Goal: Communication & Community: Connect with others

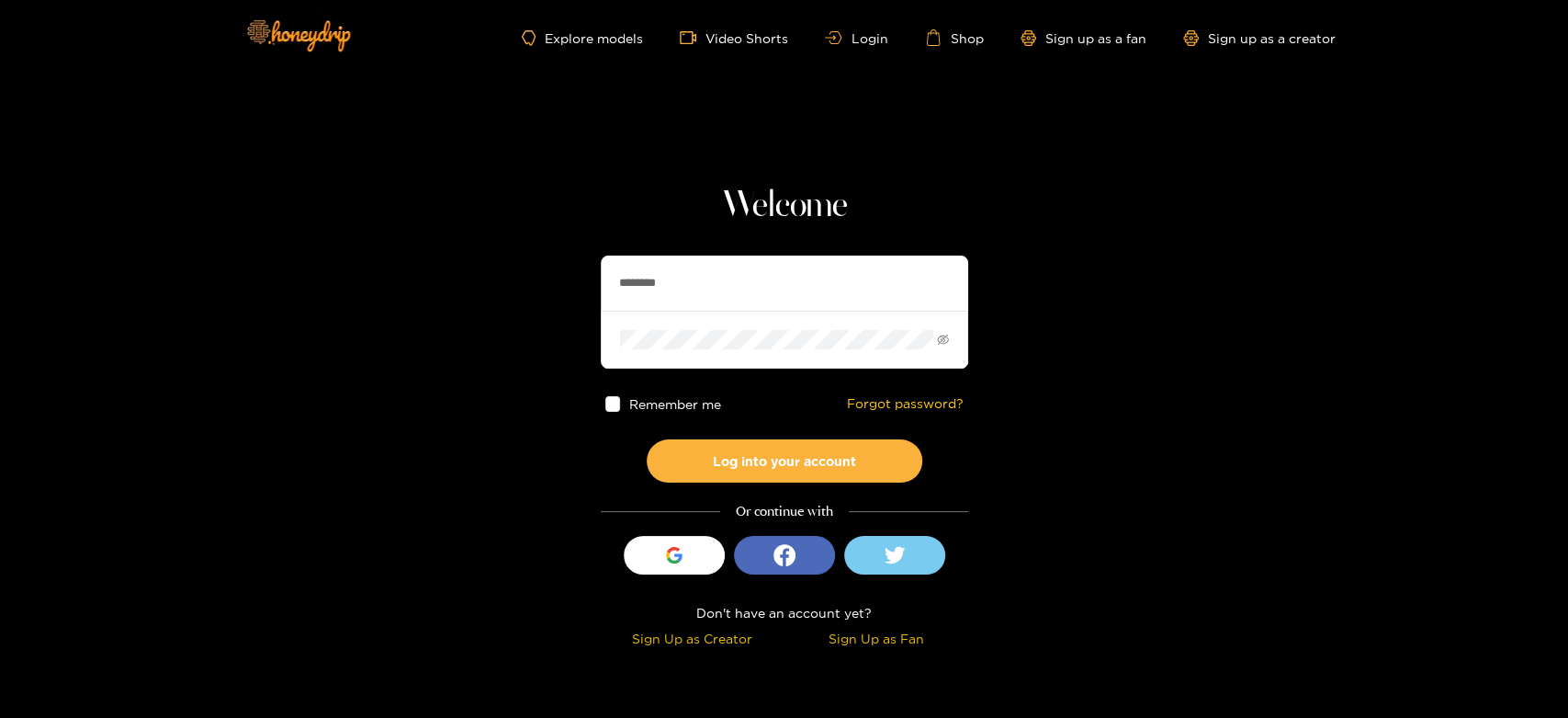
drag, startPoint x: 767, startPoint y: 280, endPoint x: 511, endPoint y: 287, distance: 256.1
click at [511, 287] on section "Welcome ******** Remember me Forgot password? Log into your account Or continue…" at bounding box center [784, 326] width 1568 height 653
paste input "*****"
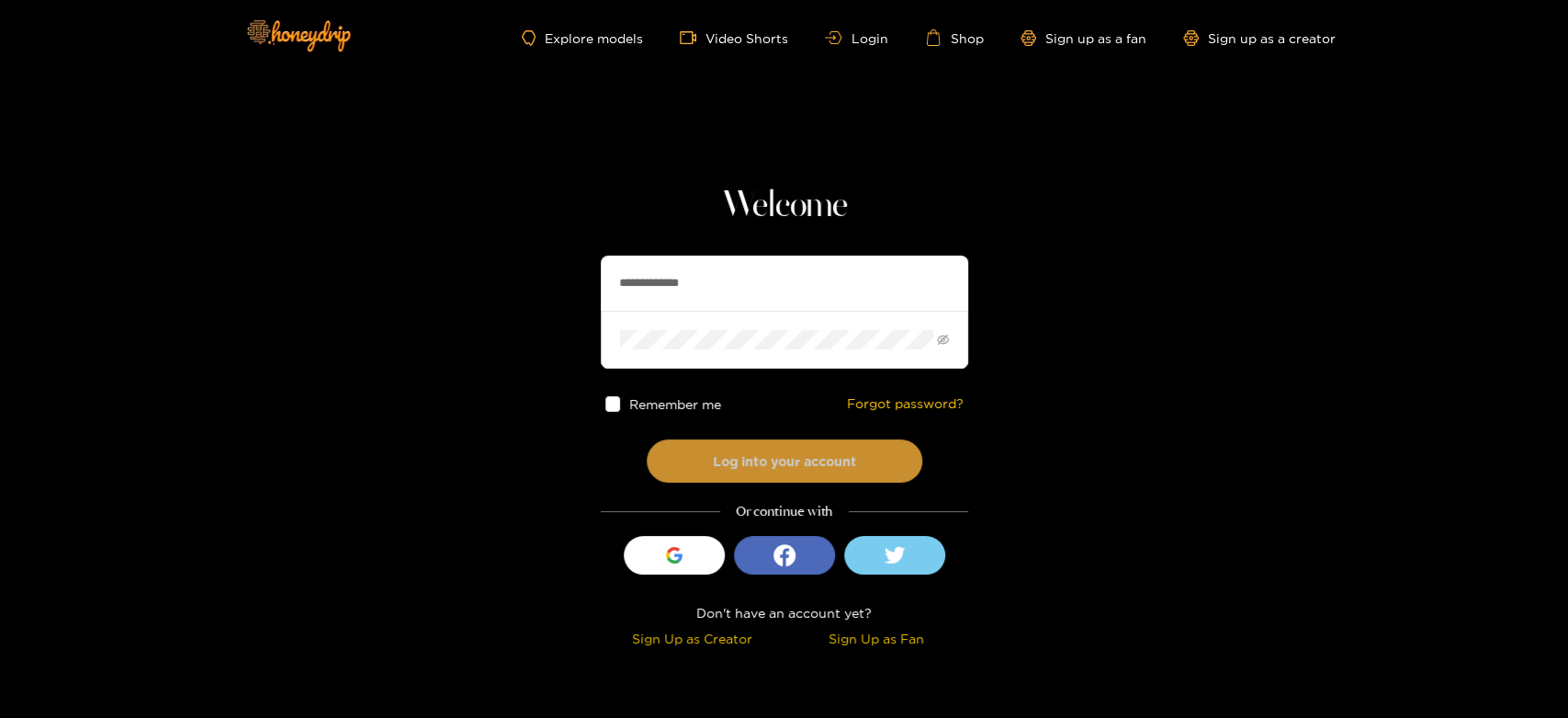
type input "**********"
click at [754, 457] on button "Log into your account" at bounding box center [784, 461] width 276 height 43
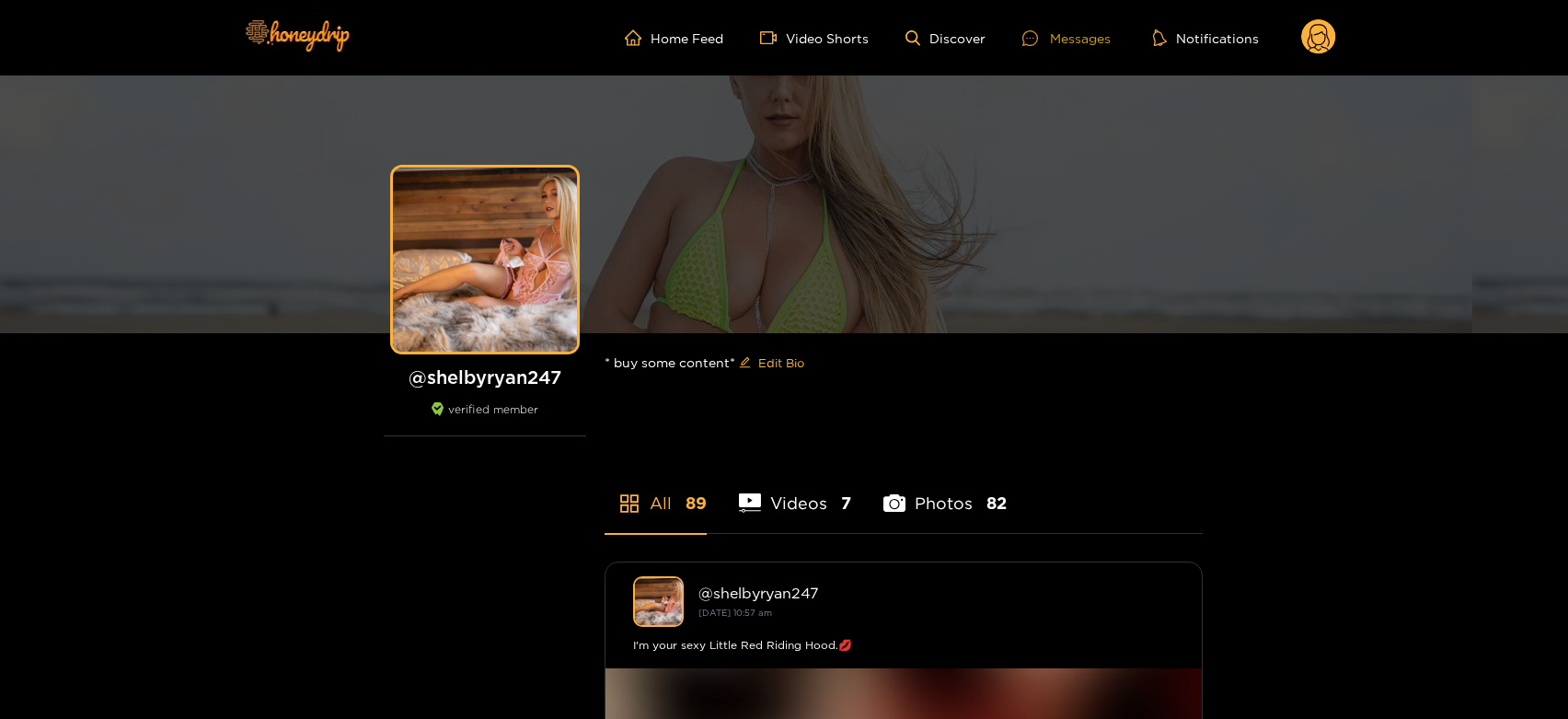
click at [1034, 33] on icon at bounding box center [1029, 38] width 16 height 16
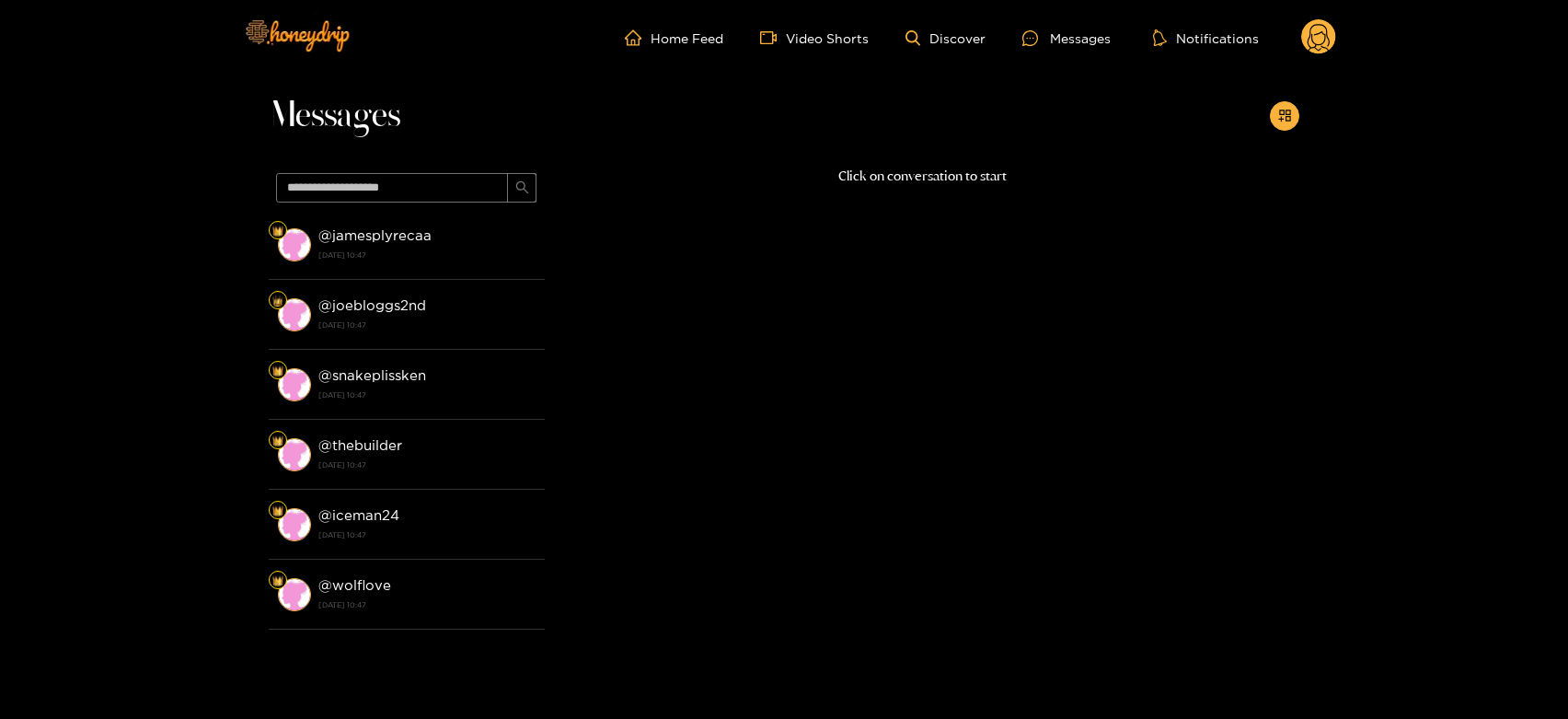
click at [458, 252] on strong "15 August 2025 10:47" at bounding box center [426, 255] width 217 height 17
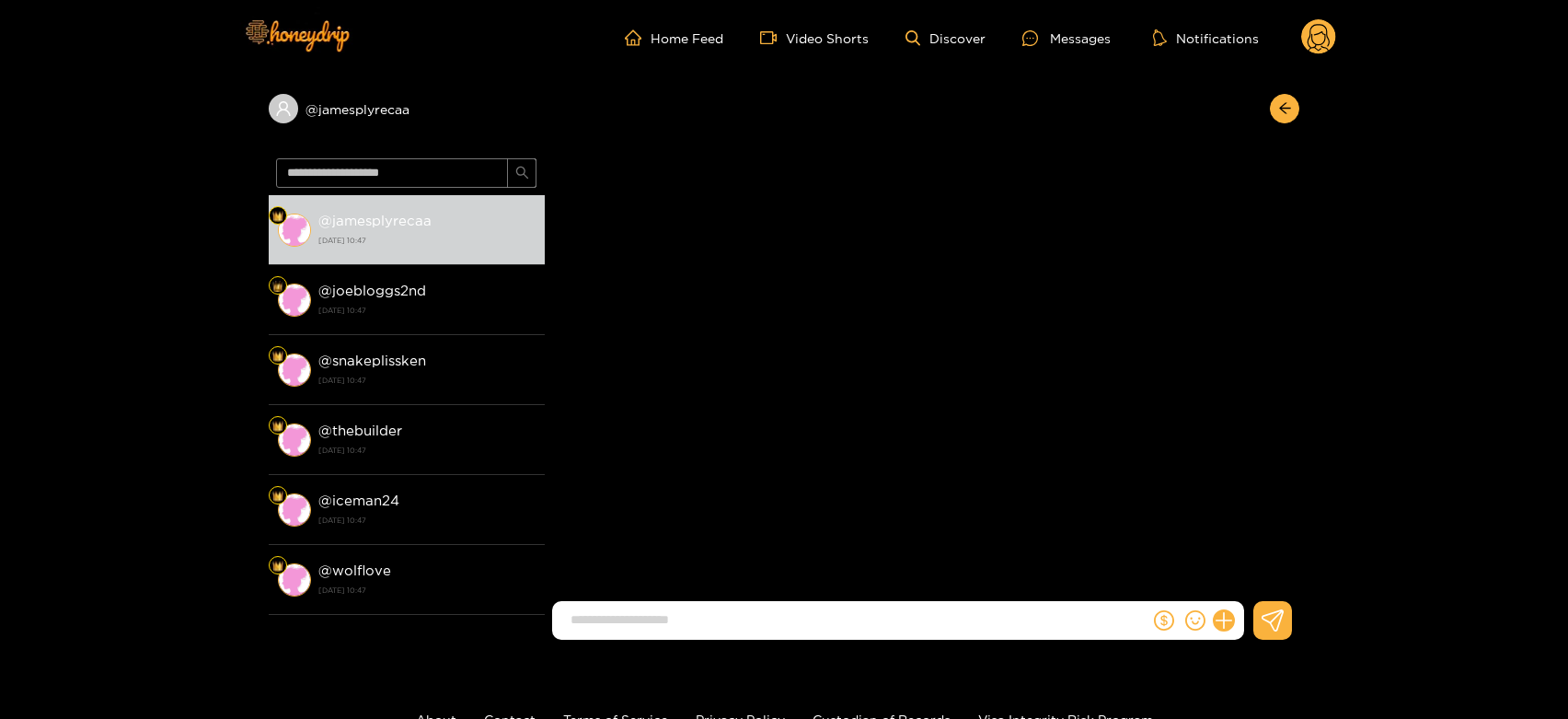
click at [458, 252] on li "@ jamesplyrecaa 15 August 2025 10:47" at bounding box center [407, 230] width 276 height 70
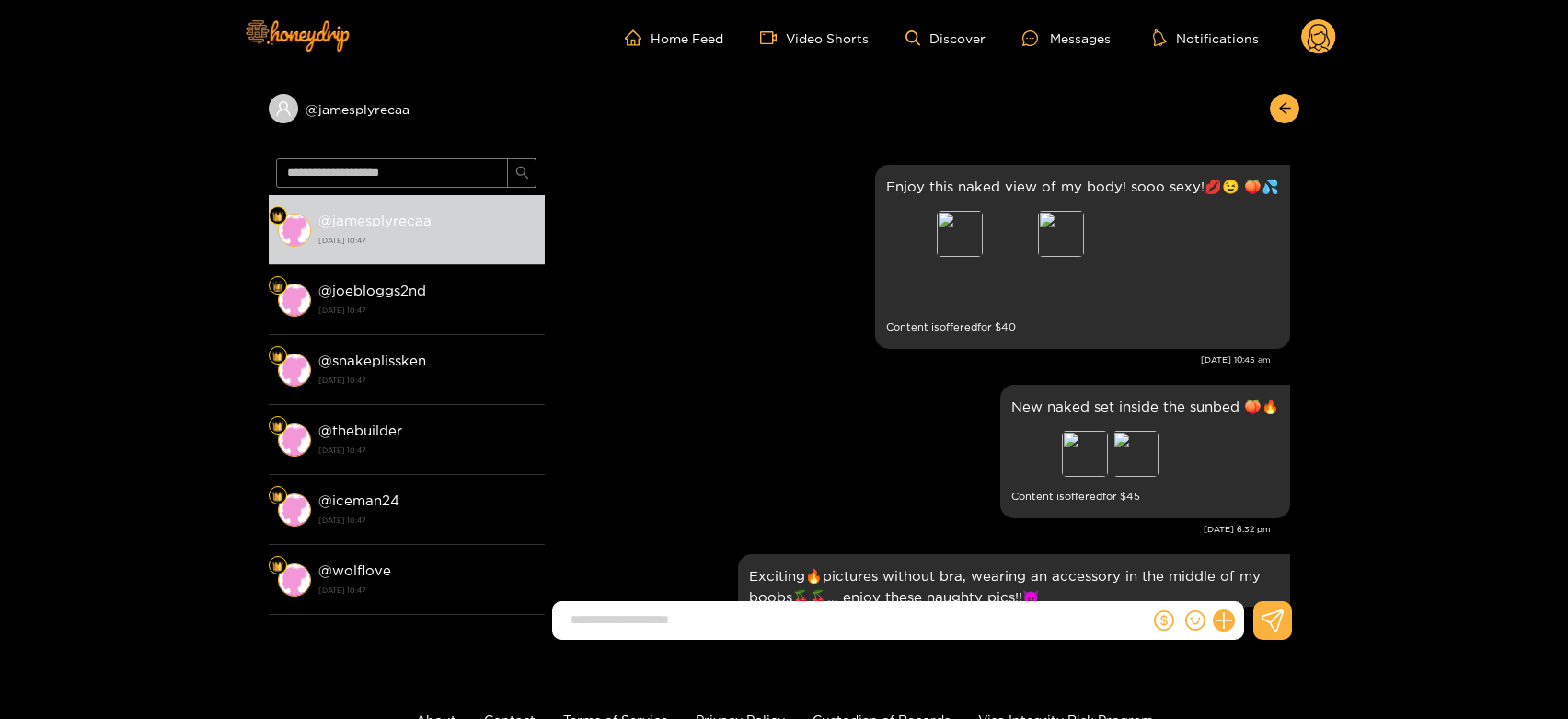
scroll to position [4041, 0]
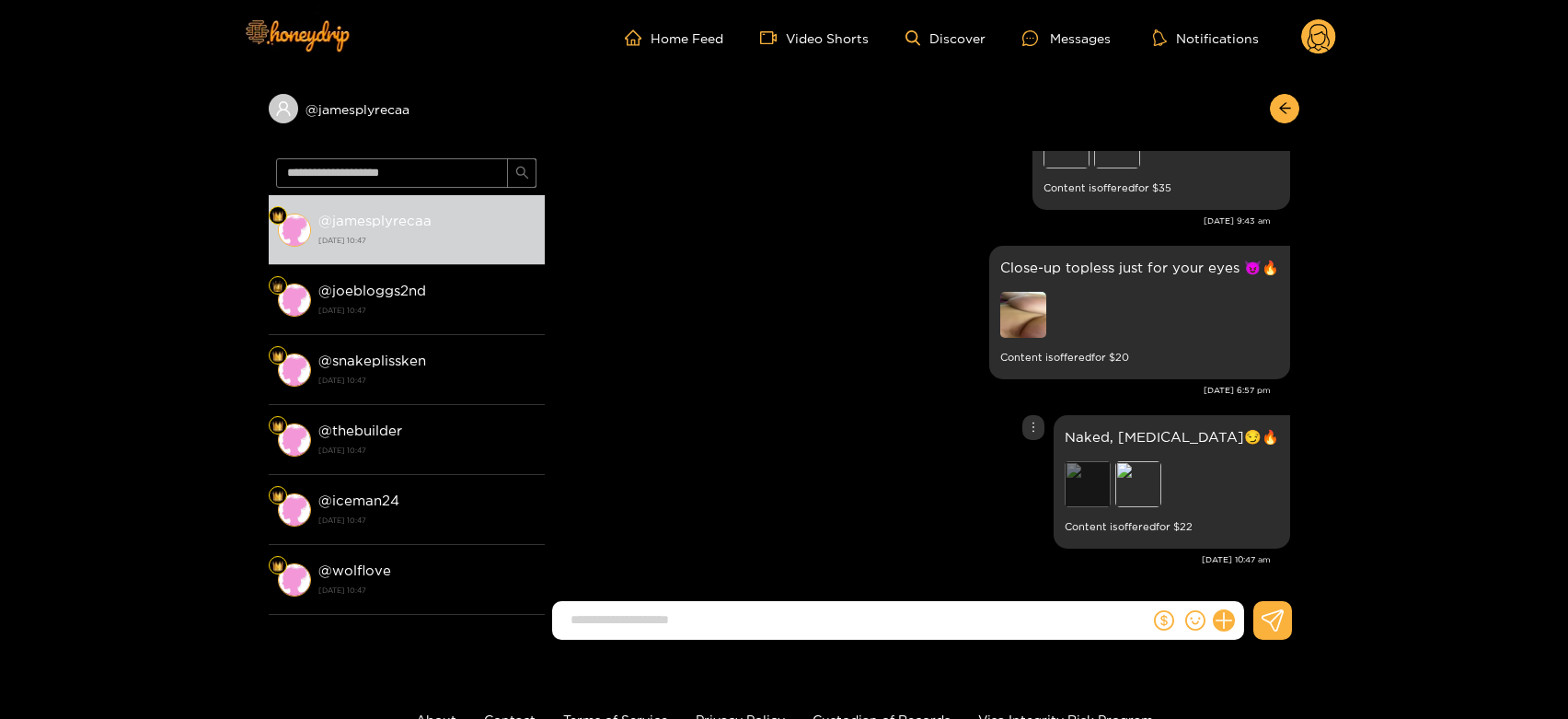
click at [1110, 487] on div "Preview" at bounding box center [1087, 484] width 46 height 46
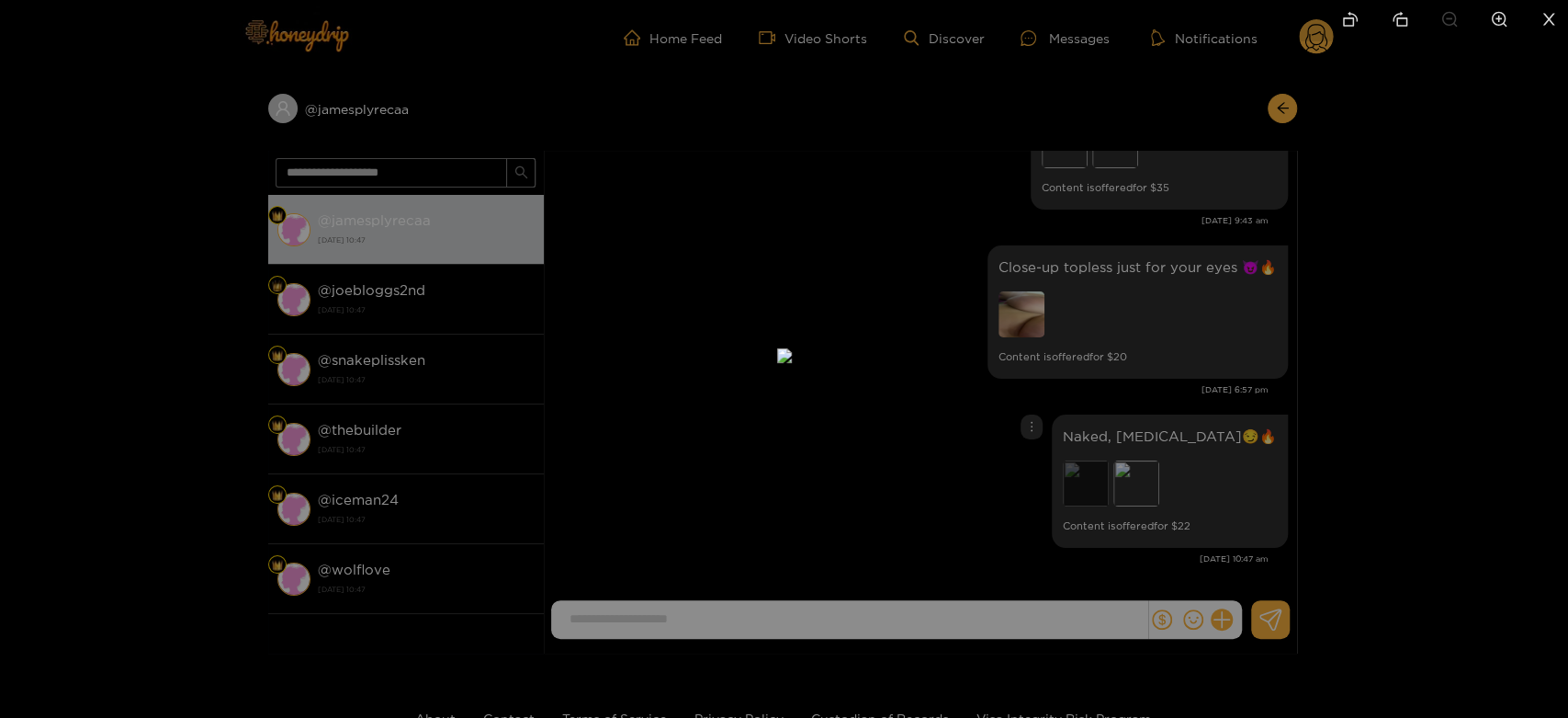
click at [1154, 486] on div at bounding box center [784, 359] width 1568 height 718
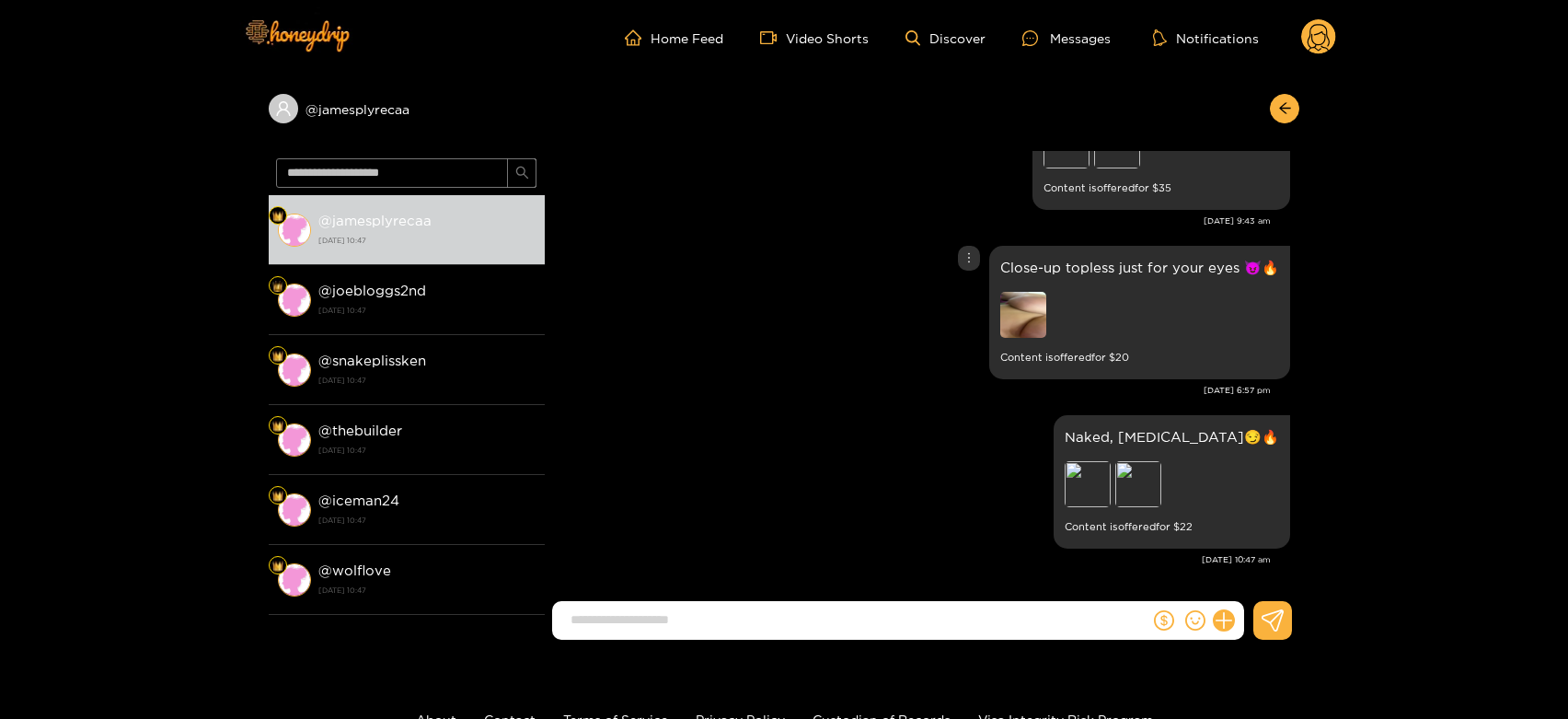
click at [1030, 311] on img at bounding box center [1023, 314] width 46 height 46
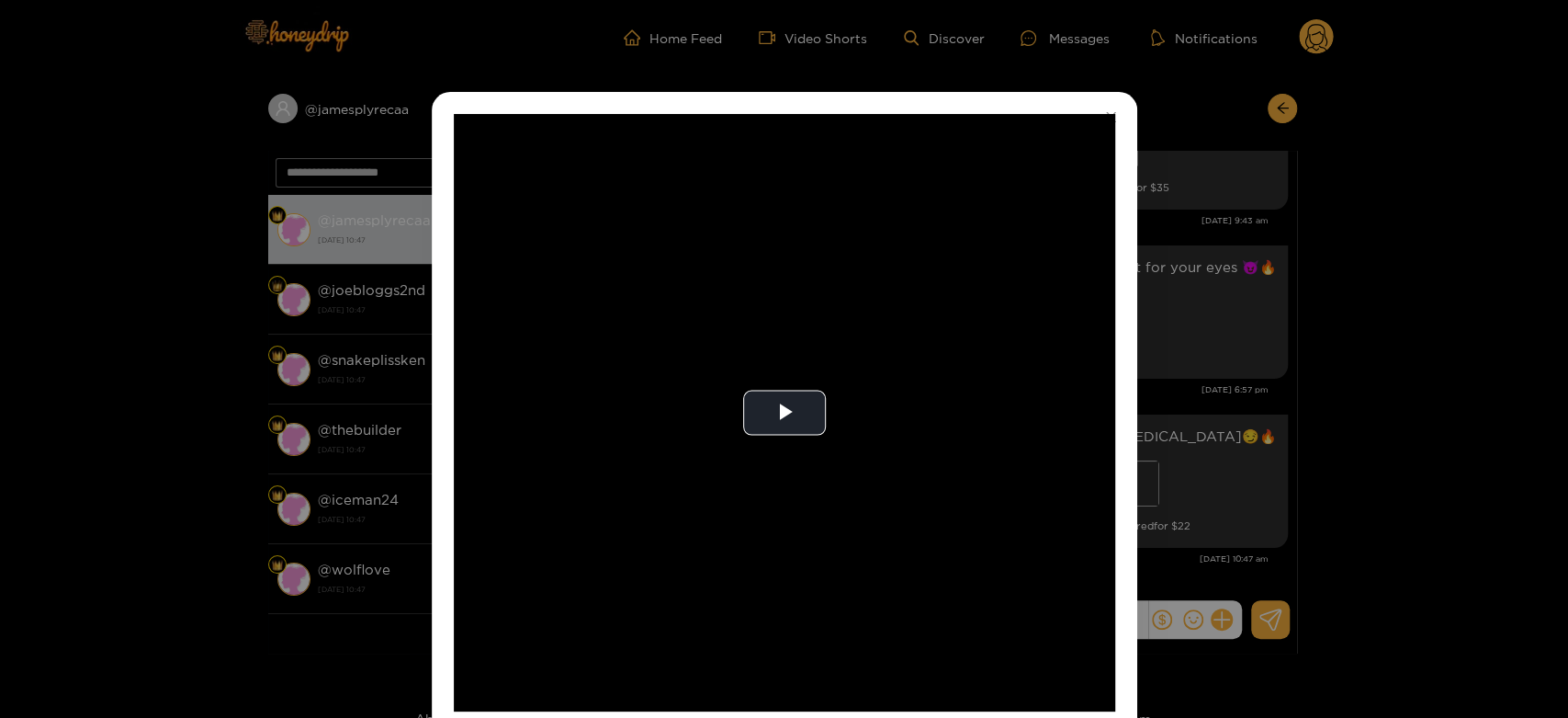
click at [1028, 311] on video "Video Player" at bounding box center [784, 413] width 661 height 597
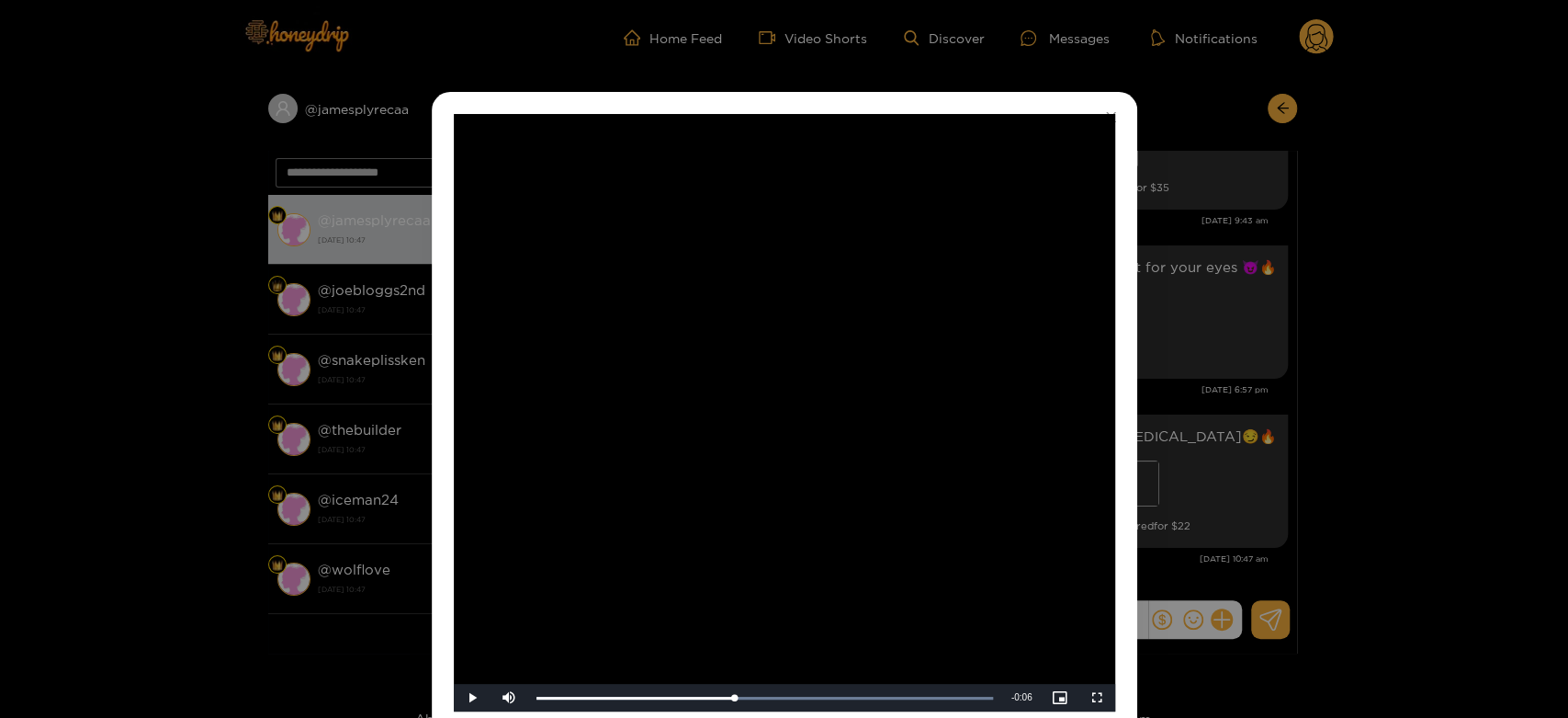
click at [1223, 295] on div "**********" at bounding box center [784, 359] width 1568 height 718
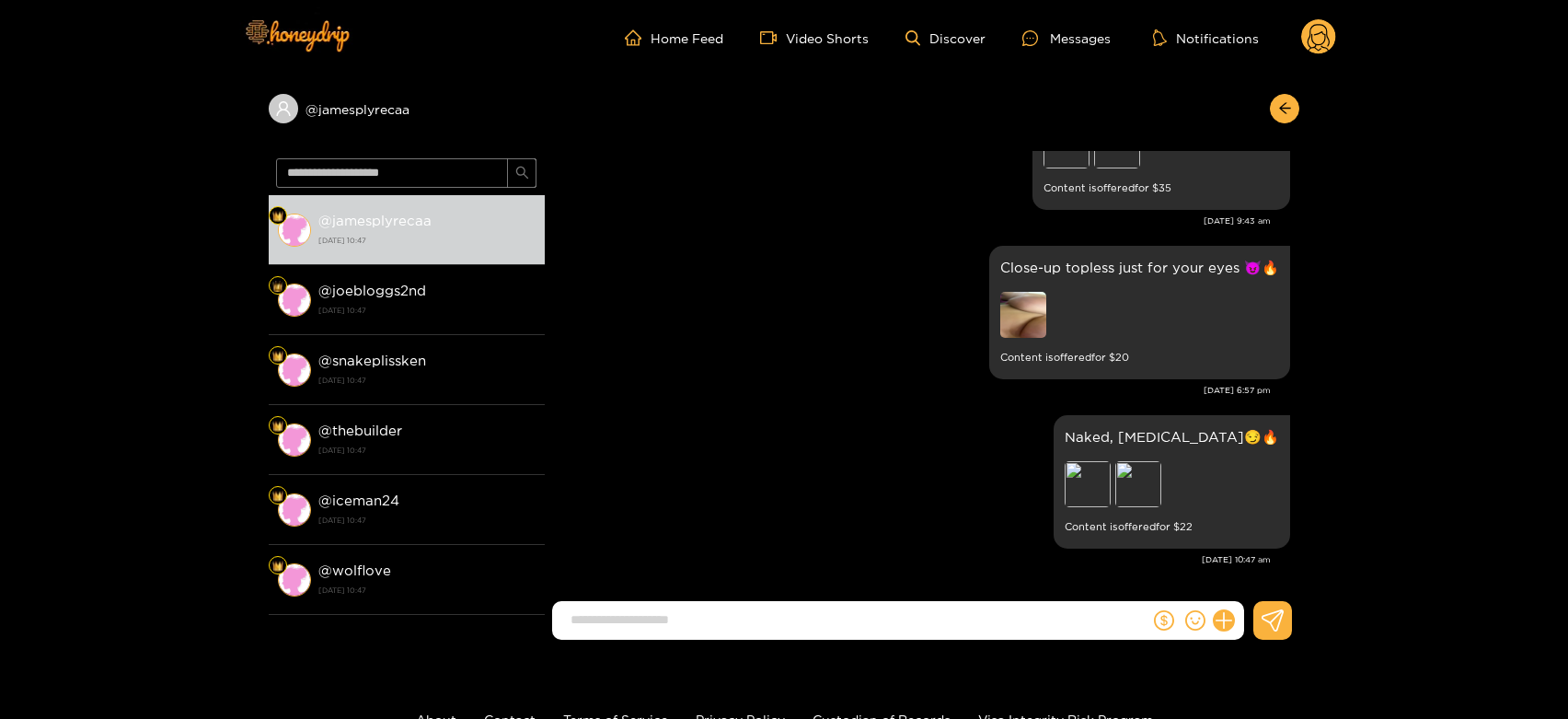
click at [1318, 25] on g at bounding box center [1318, 37] width 35 height 37
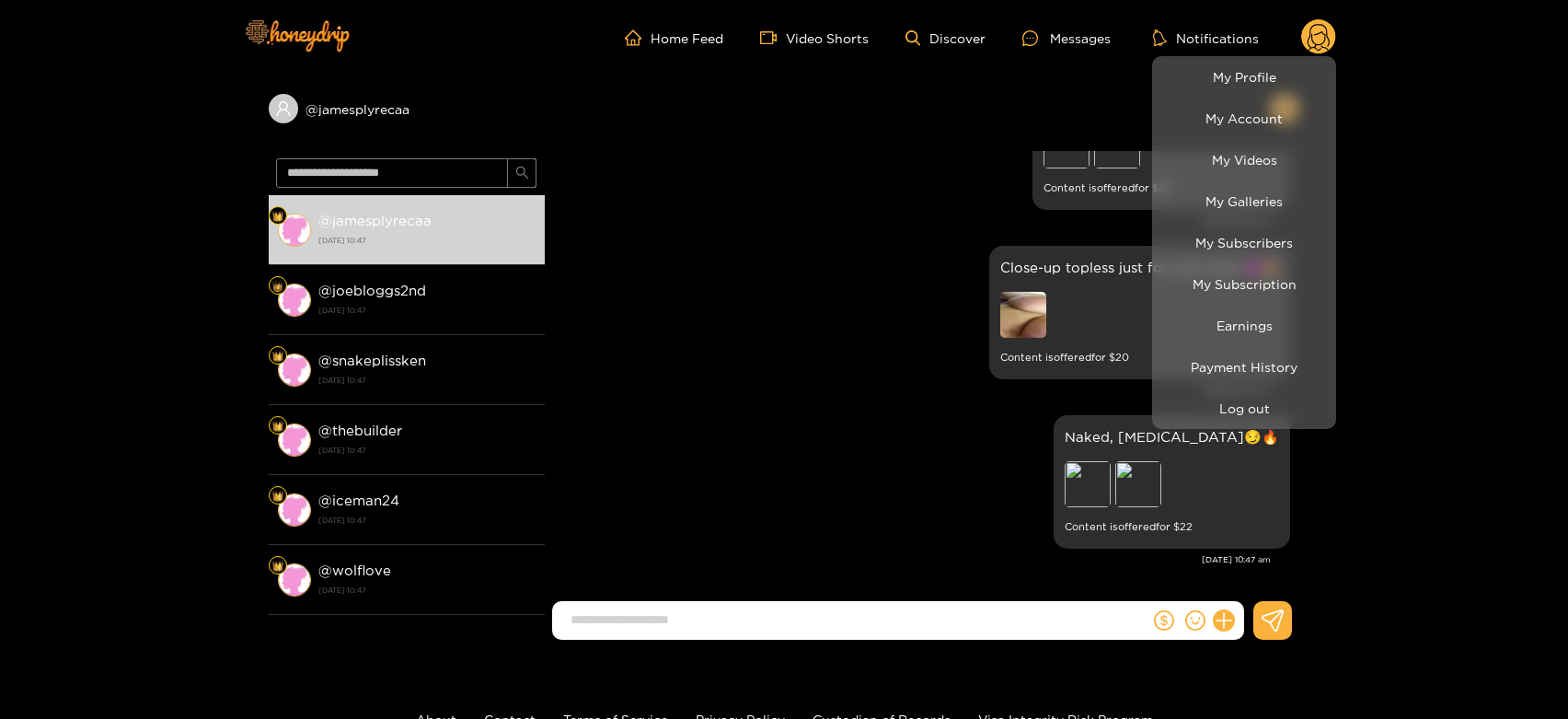
click at [1148, 427] on div at bounding box center [784, 360] width 1568 height 719
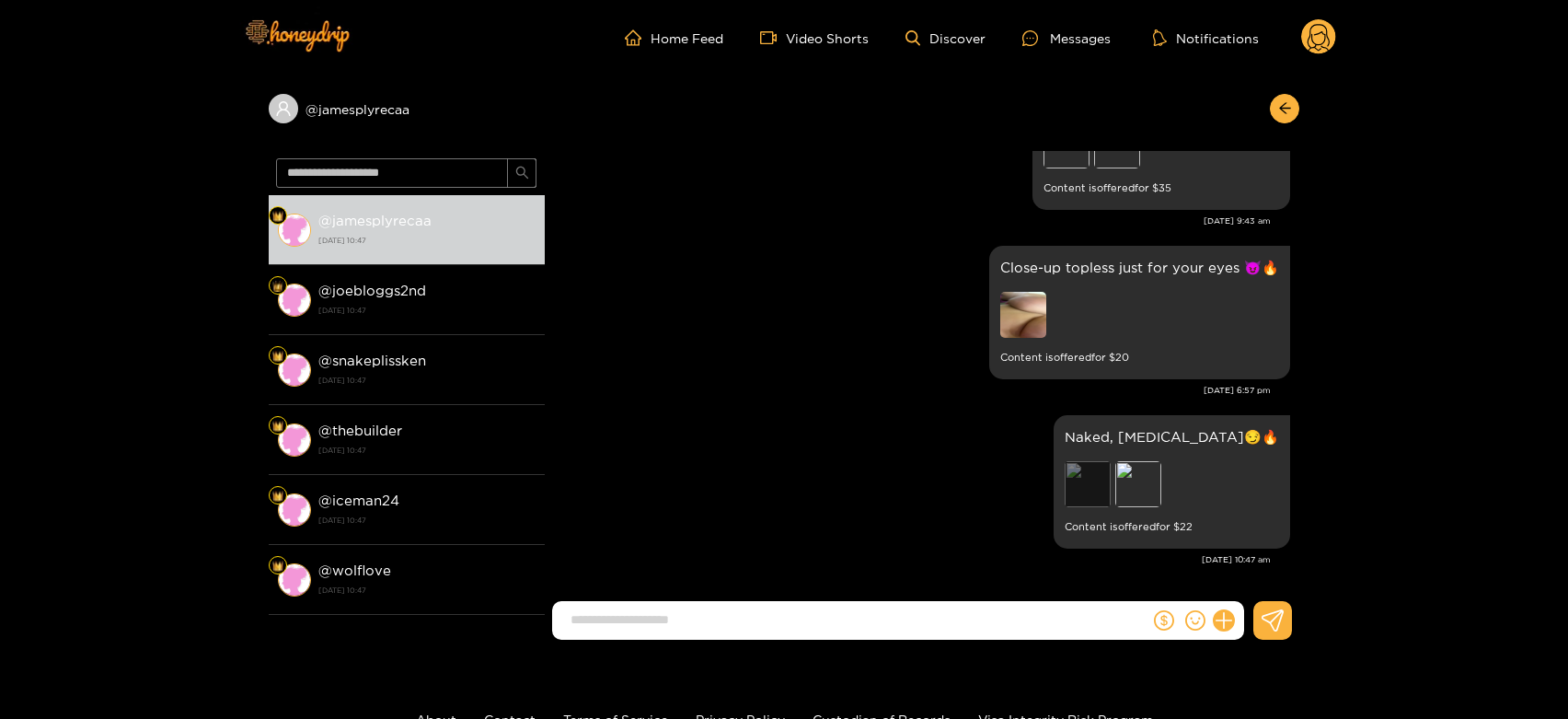
click at [1110, 484] on div "Preview" at bounding box center [1087, 484] width 46 height 46
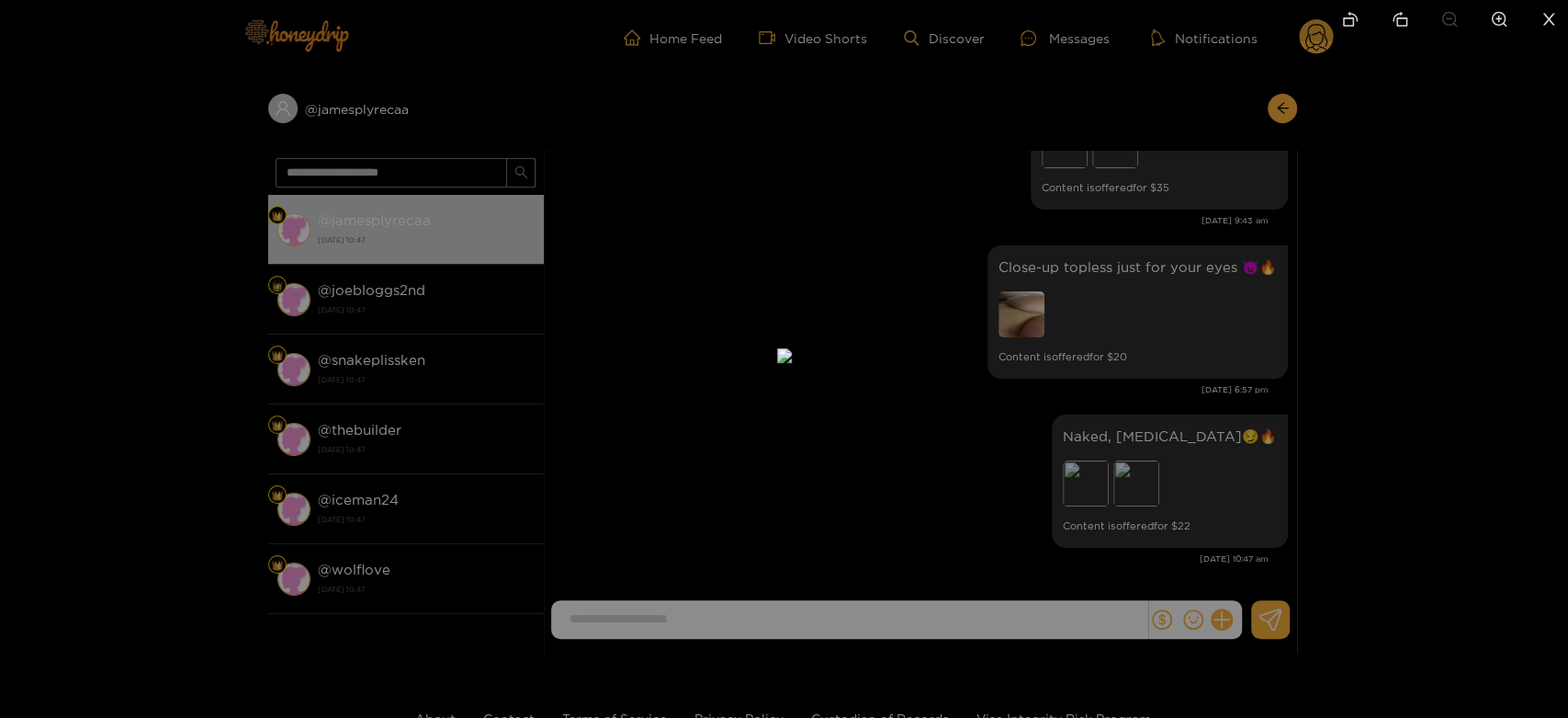
click at [1253, 445] on div at bounding box center [784, 359] width 1568 height 718
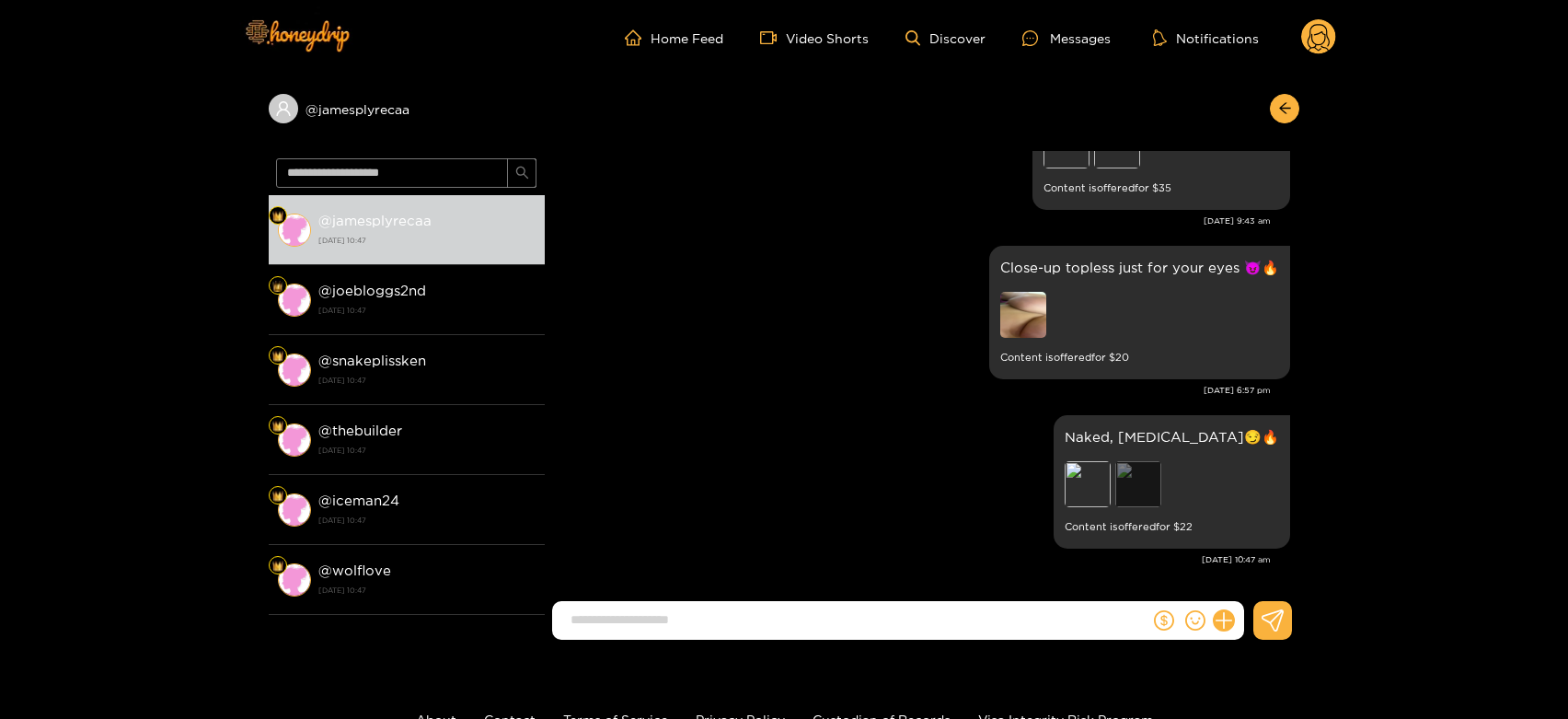
click at [1161, 485] on div "Preview" at bounding box center [1138, 484] width 46 height 46
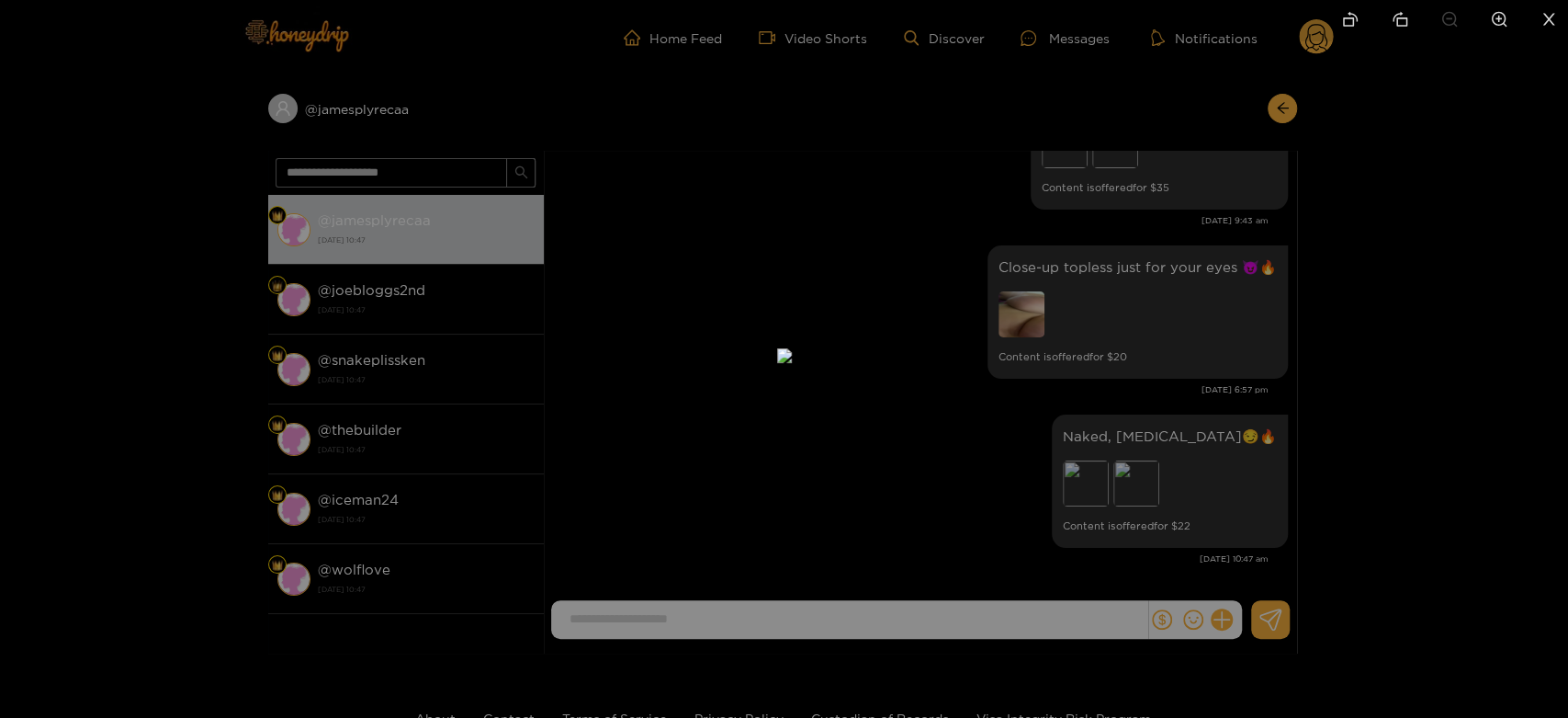
click at [1287, 458] on div at bounding box center [784, 359] width 1568 height 718
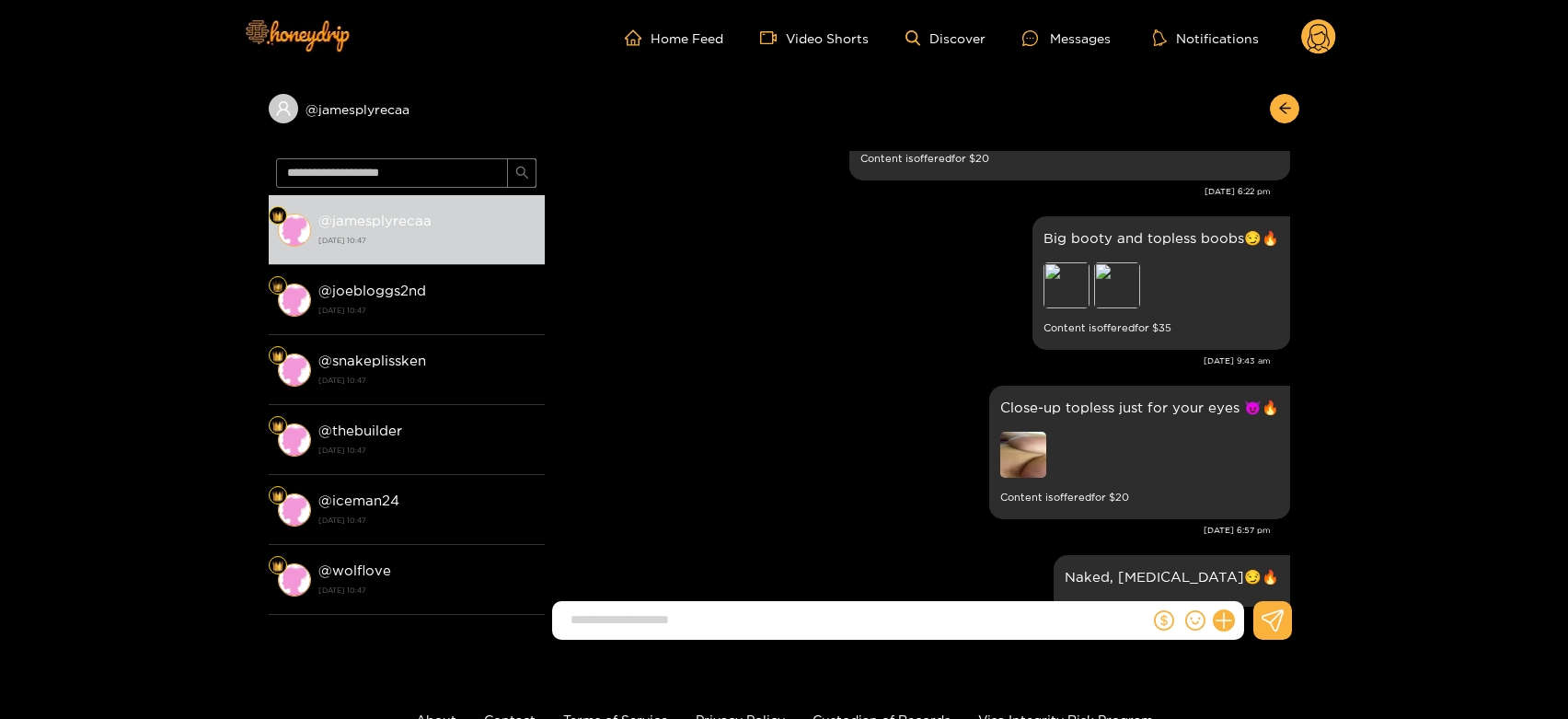
scroll to position [3900, 0]
click at [1031, 461] on img at bounding box center [1023, 456] width 46 height 46
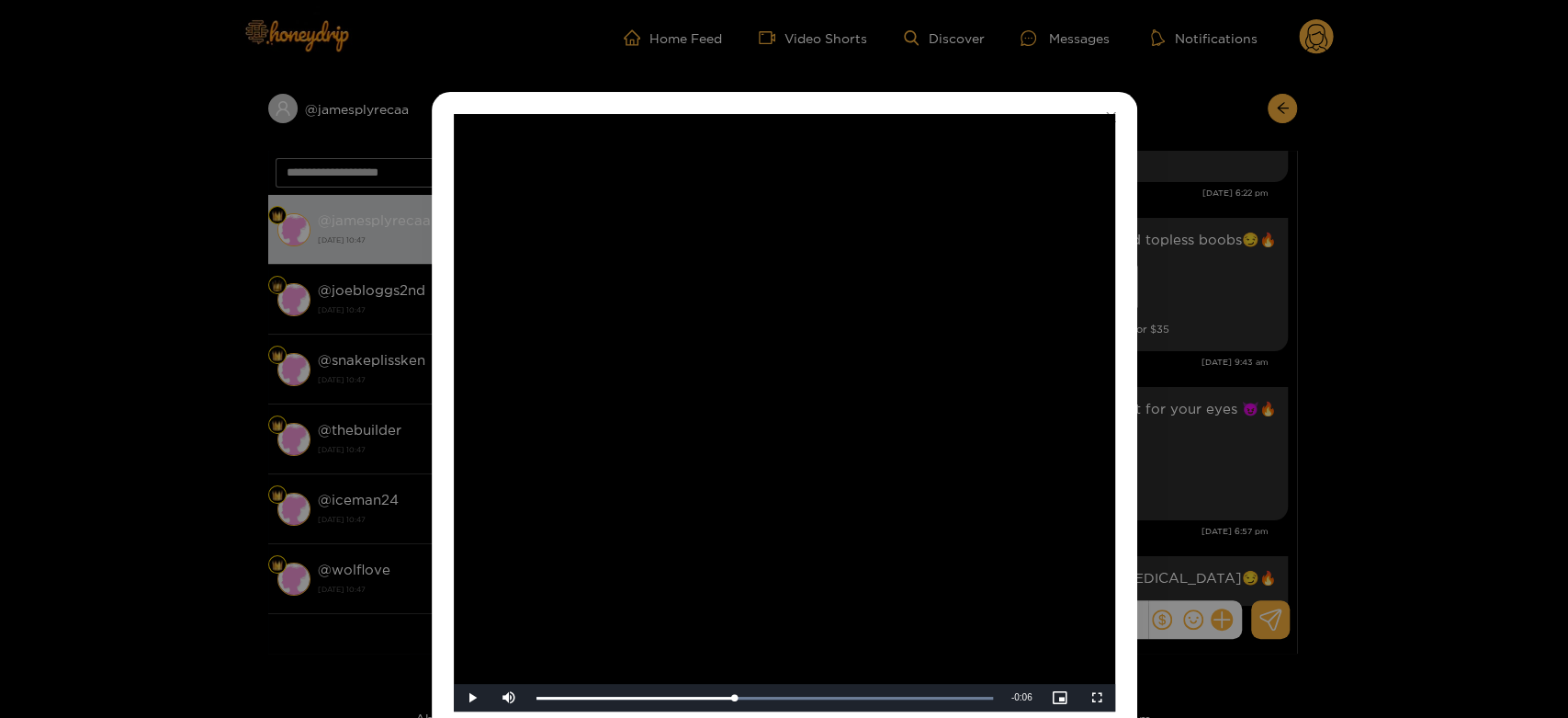
click at [1201, 402] on div "**********" at bounding box center [784, 359] width 1568 height 718
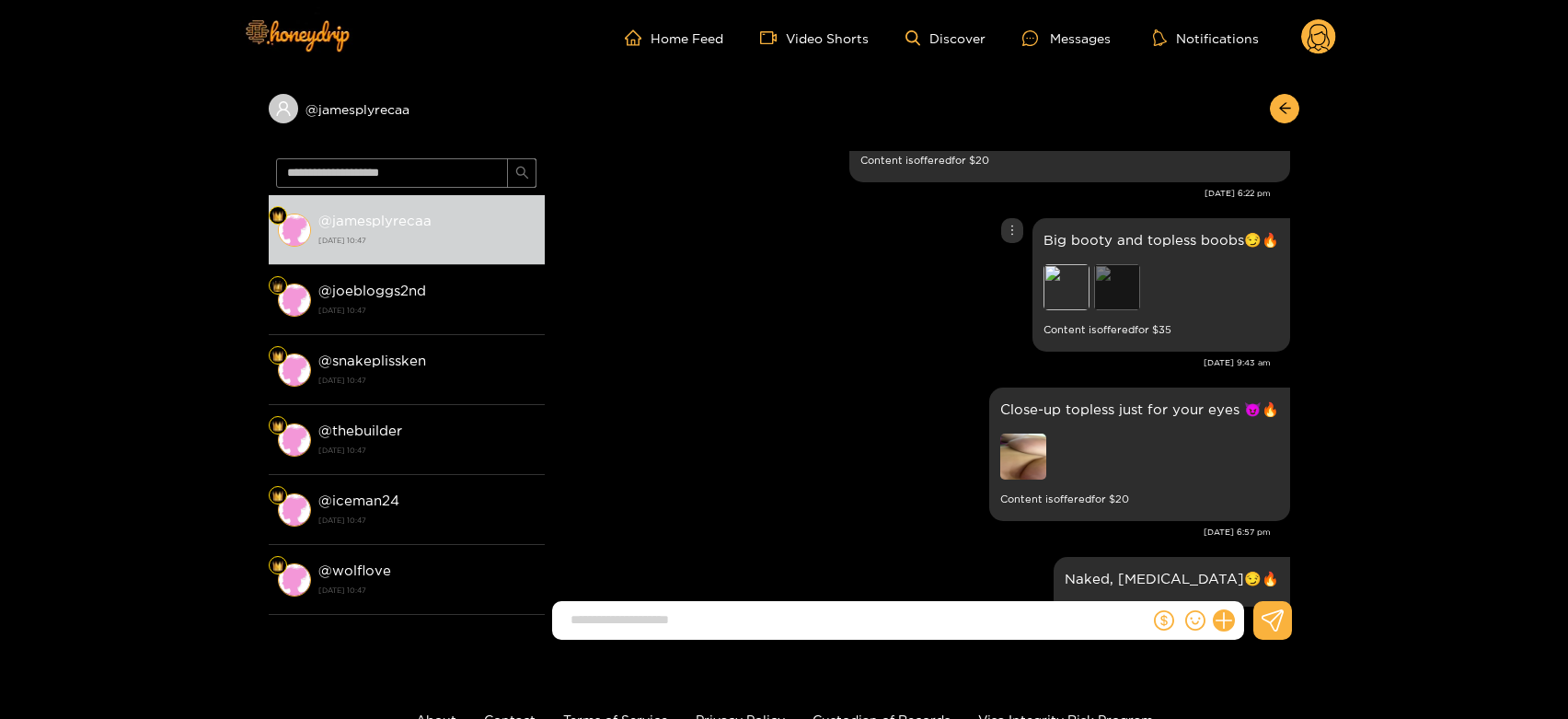
click at [1124, 298] on div "Preview" at bounding box center [1116, 287] width 46 height 46
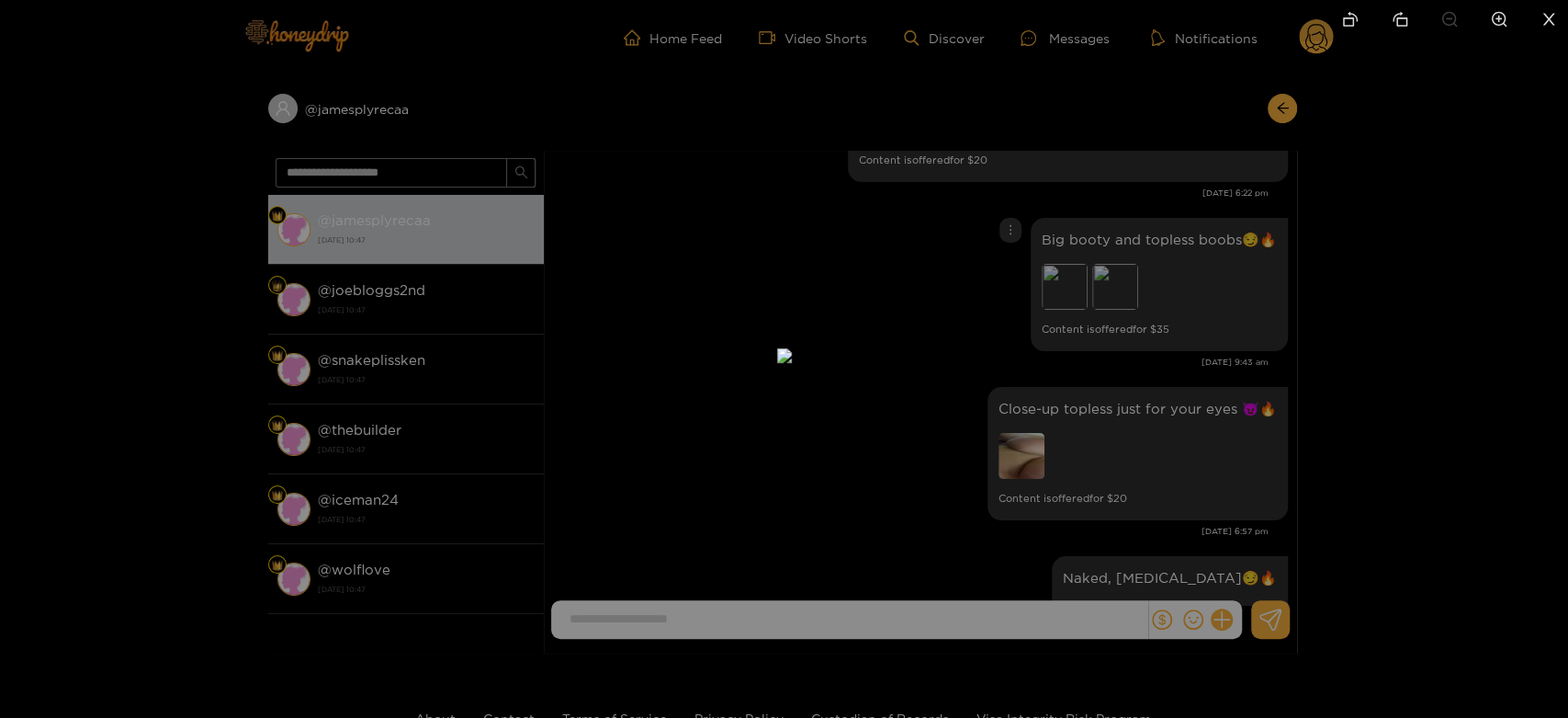
click at [1116, 344] on div at bounding box center [784, 359] width 1568 height 718
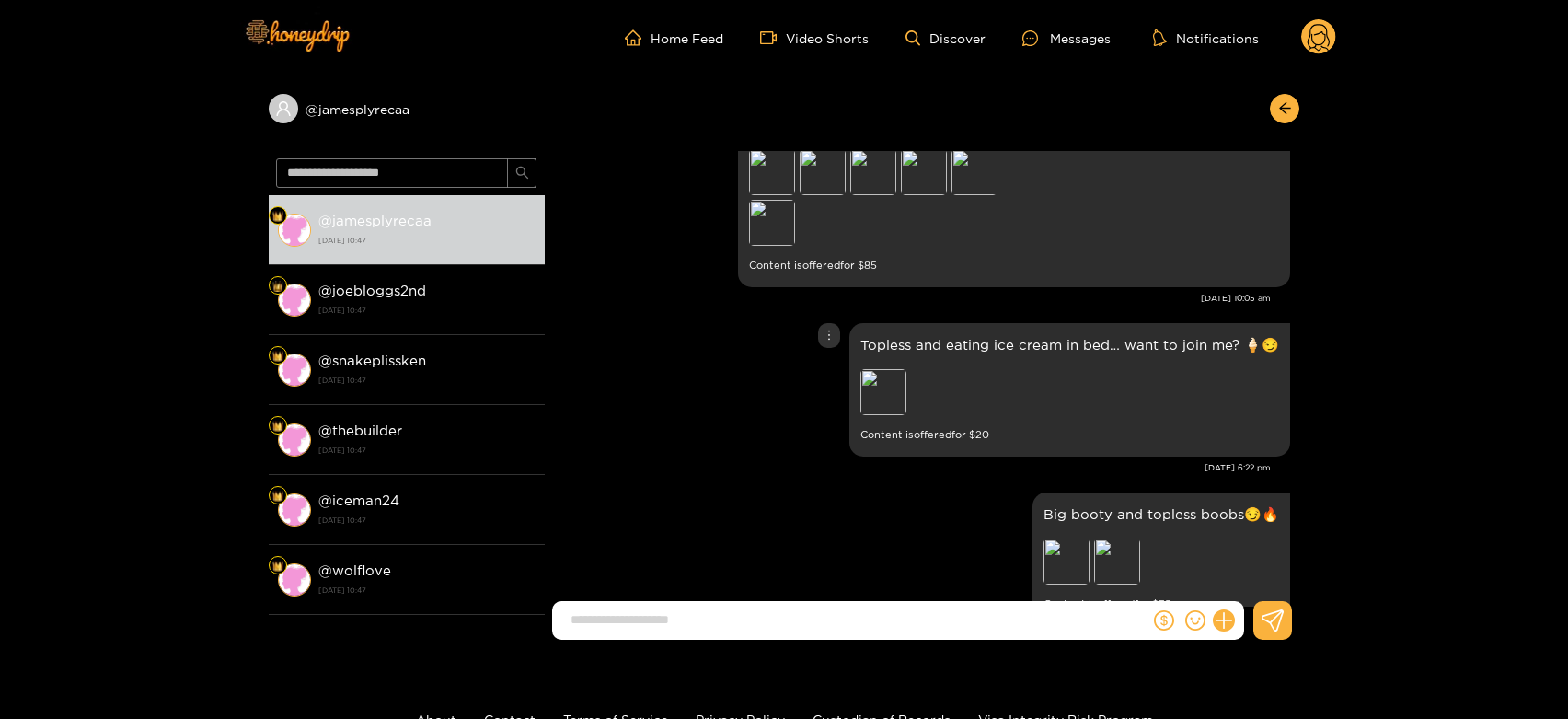
scroll to position [3624, 0]
click at [882, 407] on div "Preview" at bounding box center [883, 393] width 46 height 46
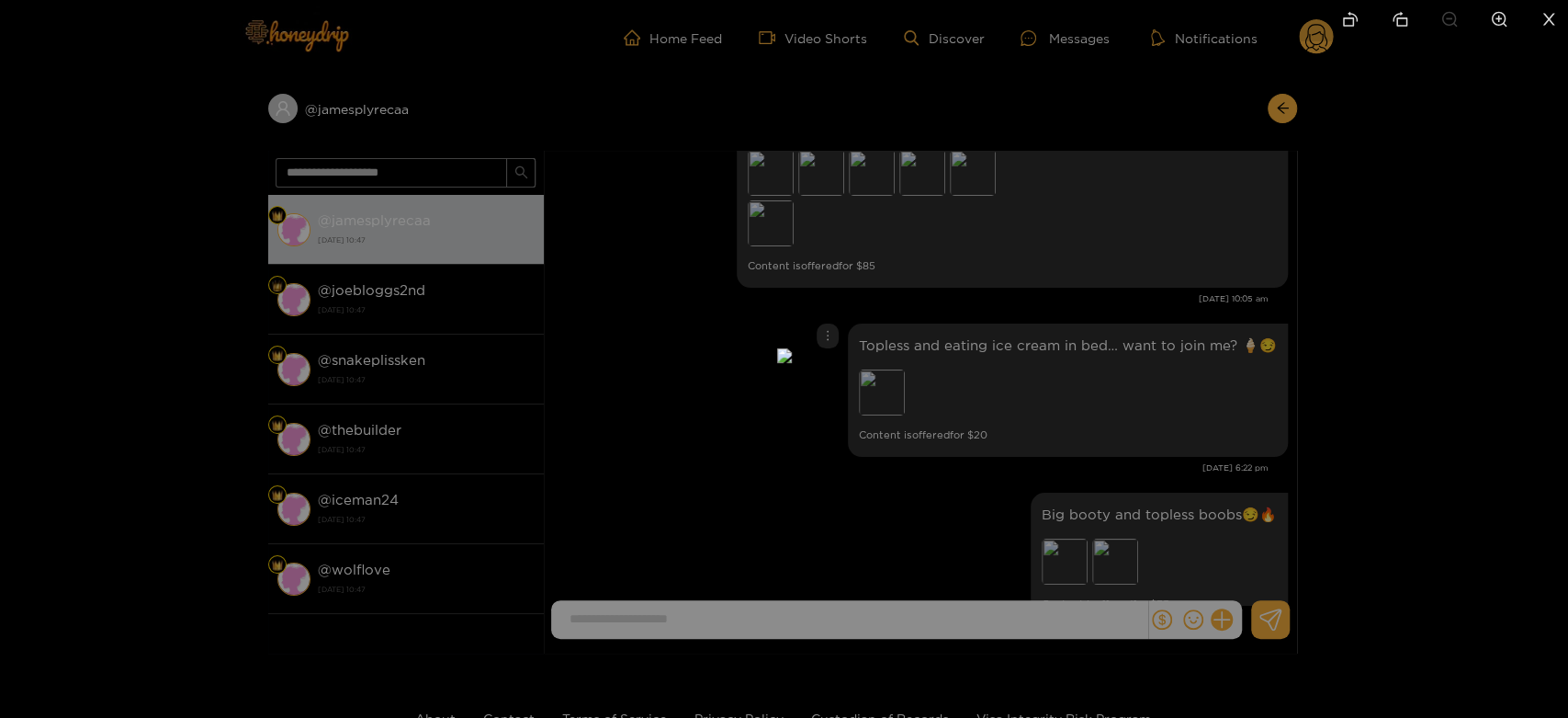
click at [1178, 375] on div at bounding box center [784, 359] width 1568 height 718
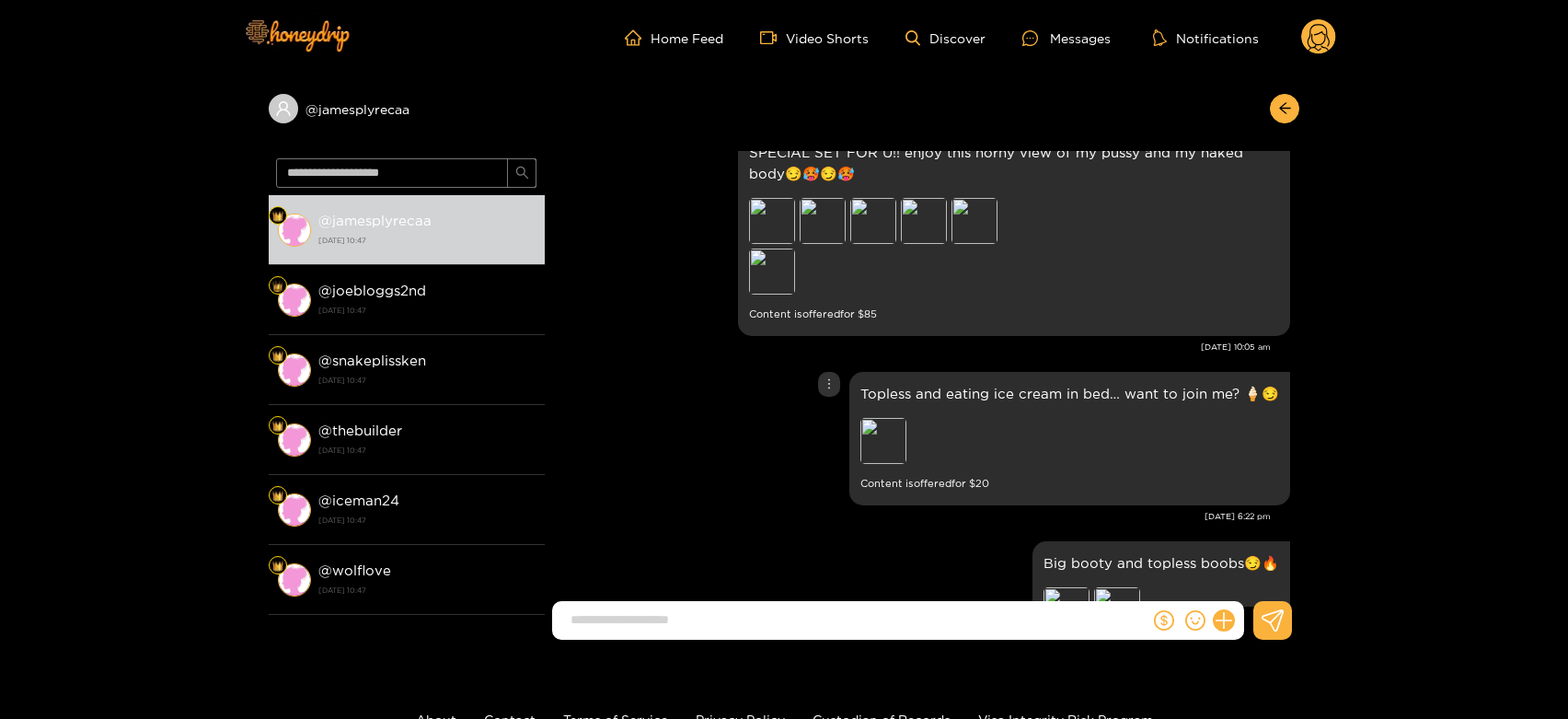
scroll to position [3519, 0]
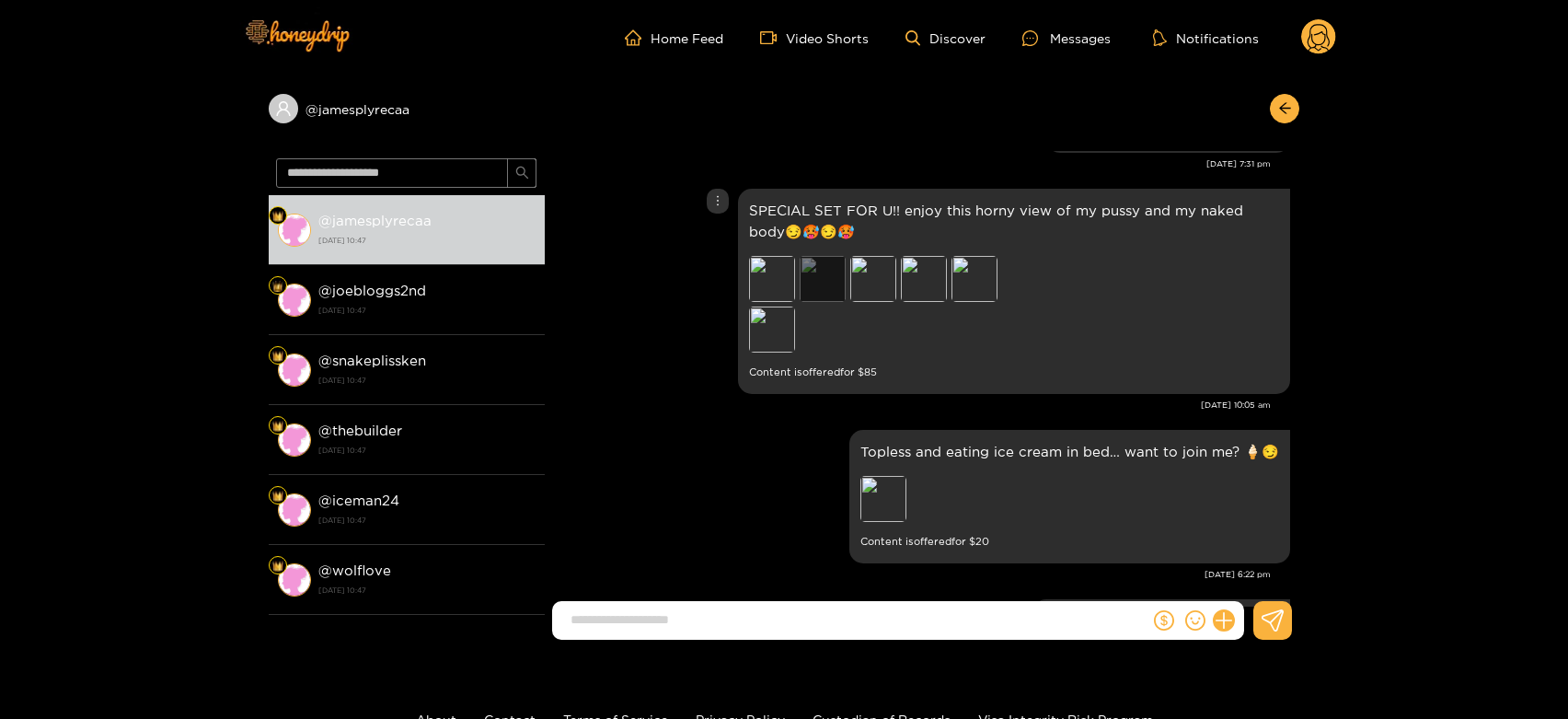
click at [841, 281] on div "Preview" at bounding box center [822, 278] width 46 height 46
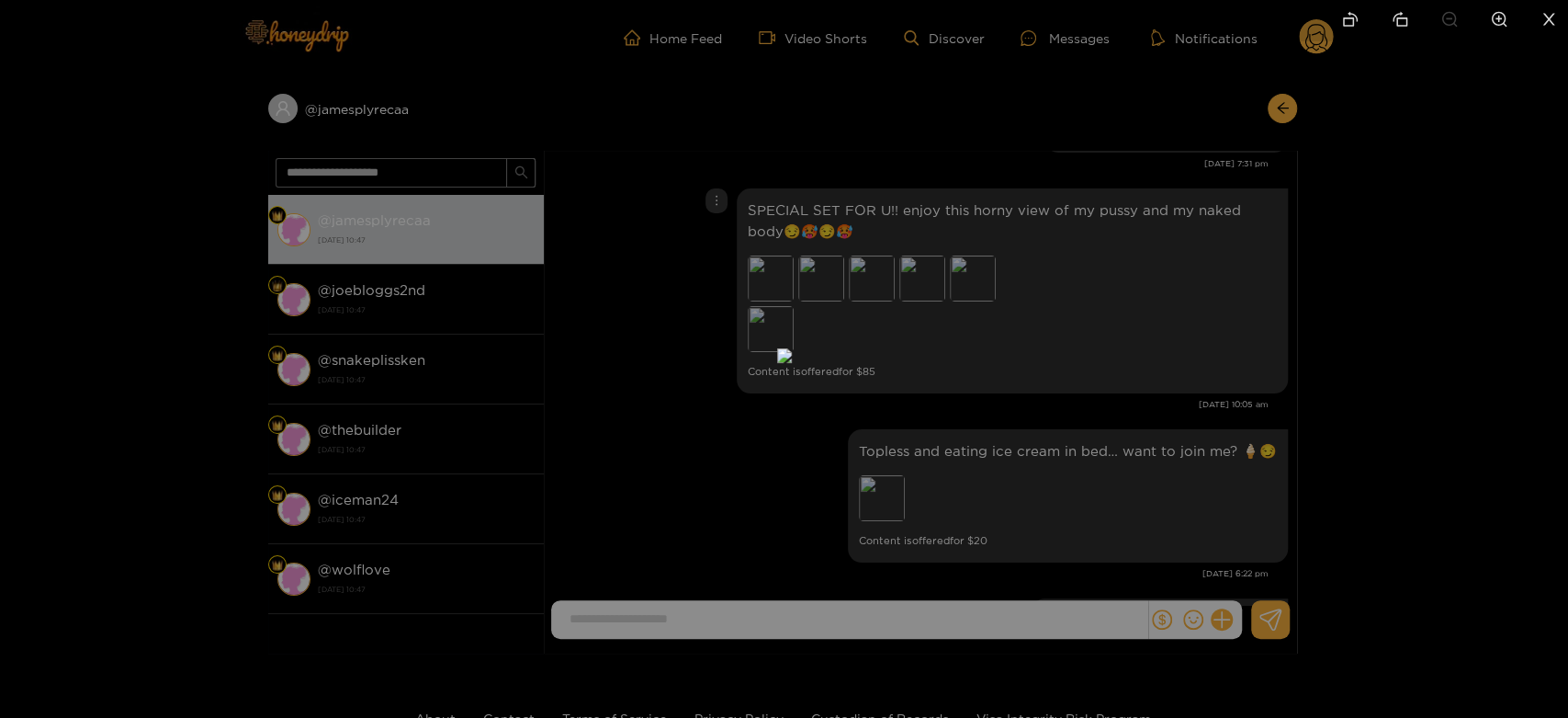
click at [1158, 321] on div at bounding box center [784, 359] width 1568 height 718
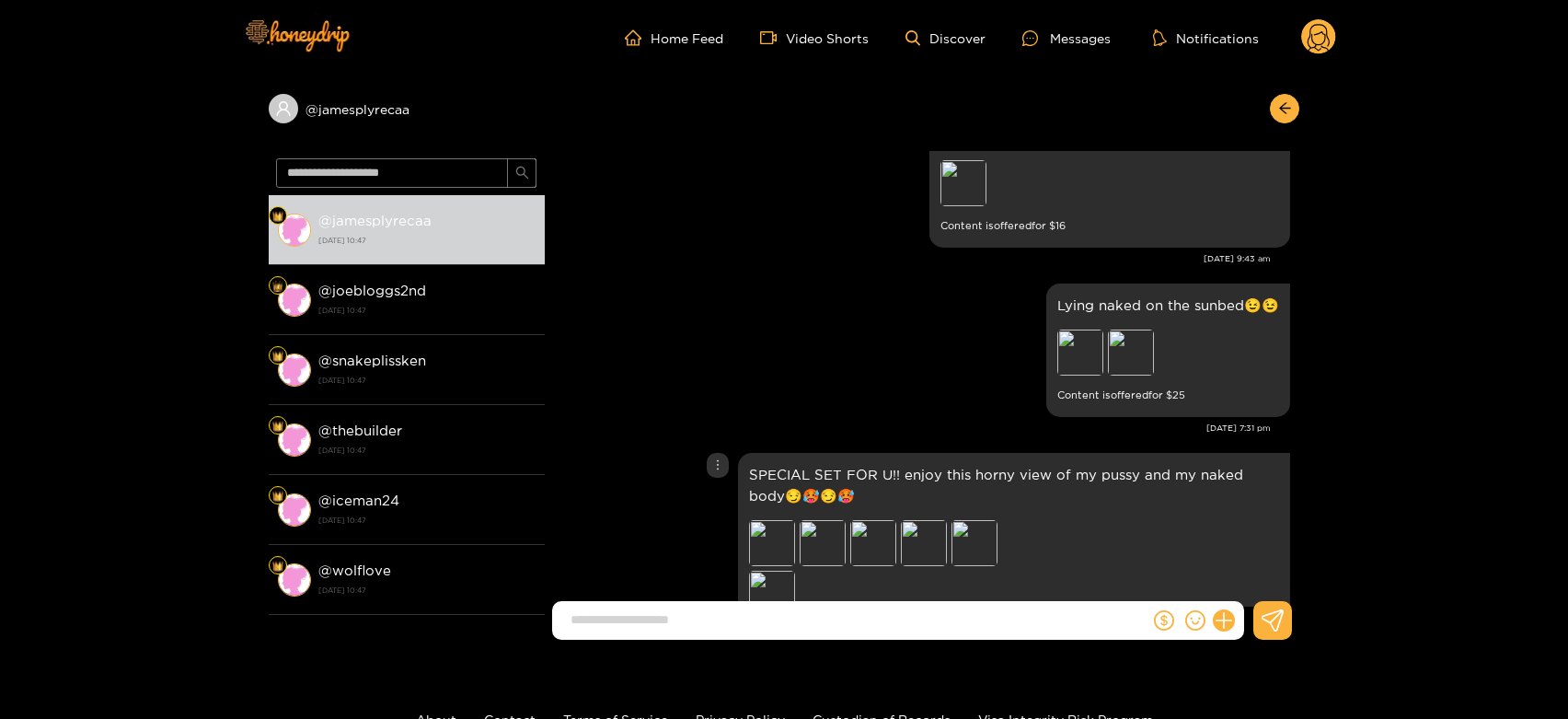
scroll to position [3247, 0]
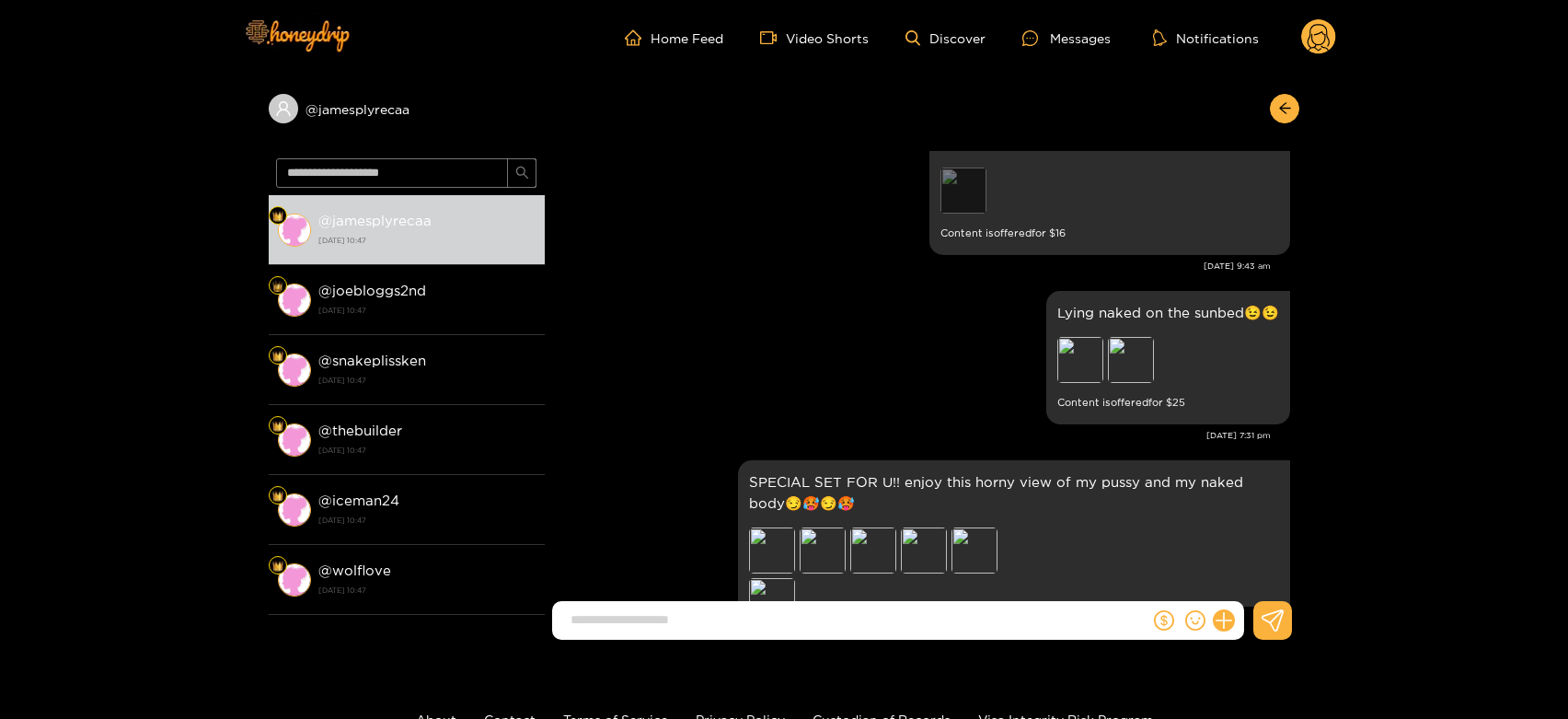
click at [969, 182] on div "Preview" at bounding box center [963, 190] width 46 height 46
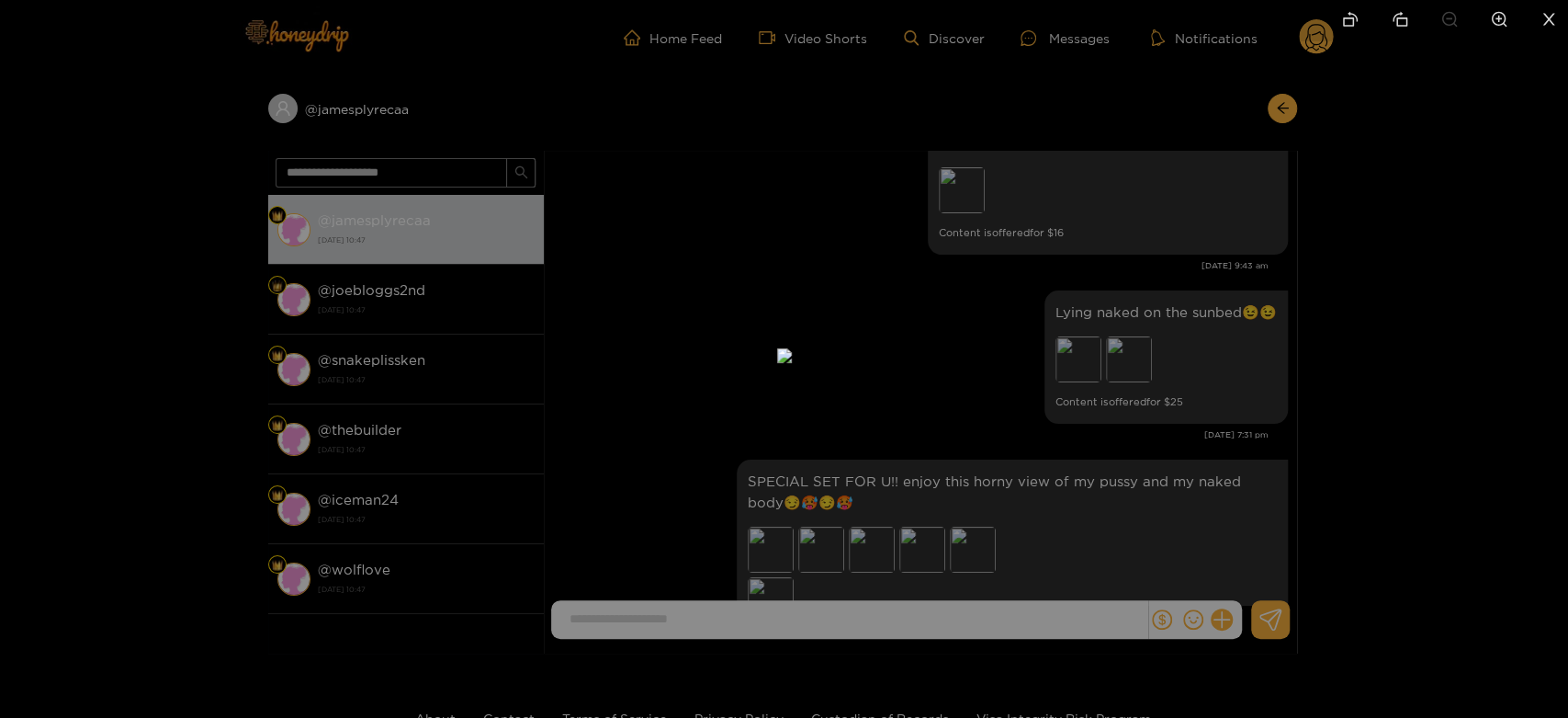
click at [1087, 240] on div at bounding box center [784, 359] width 1568 height 718
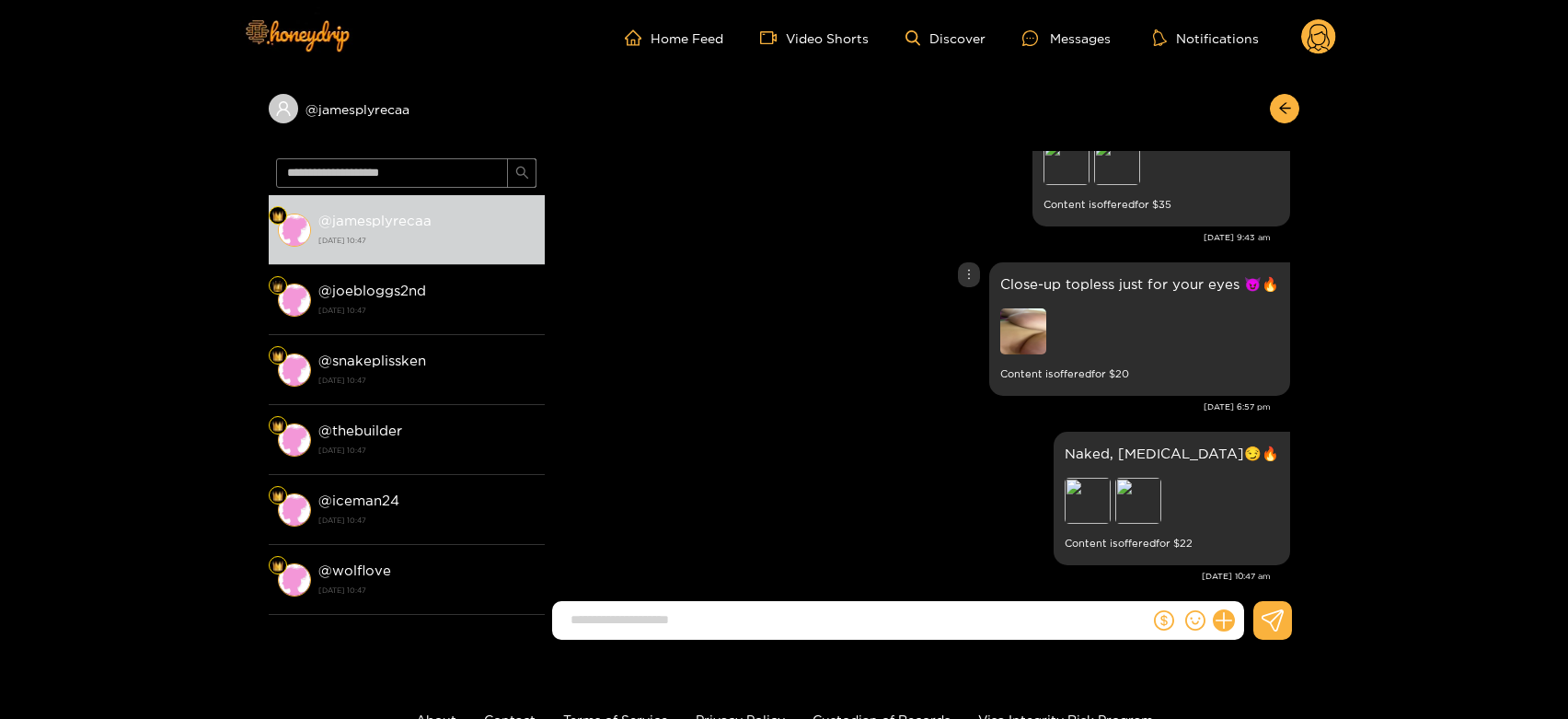
scroll to position [4041, 0]
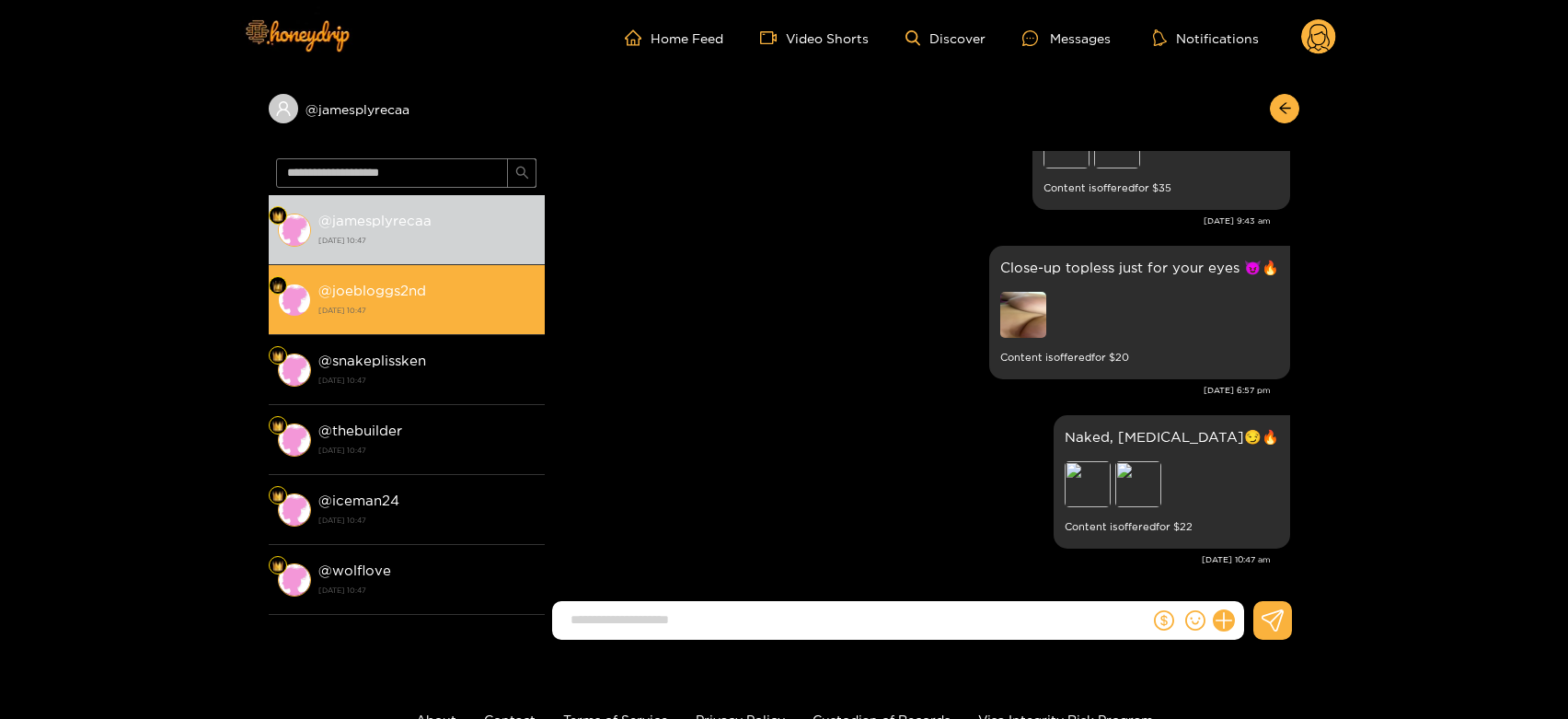
click at [294, 300] on img at bounding box center [293, 299] width 33 height 33
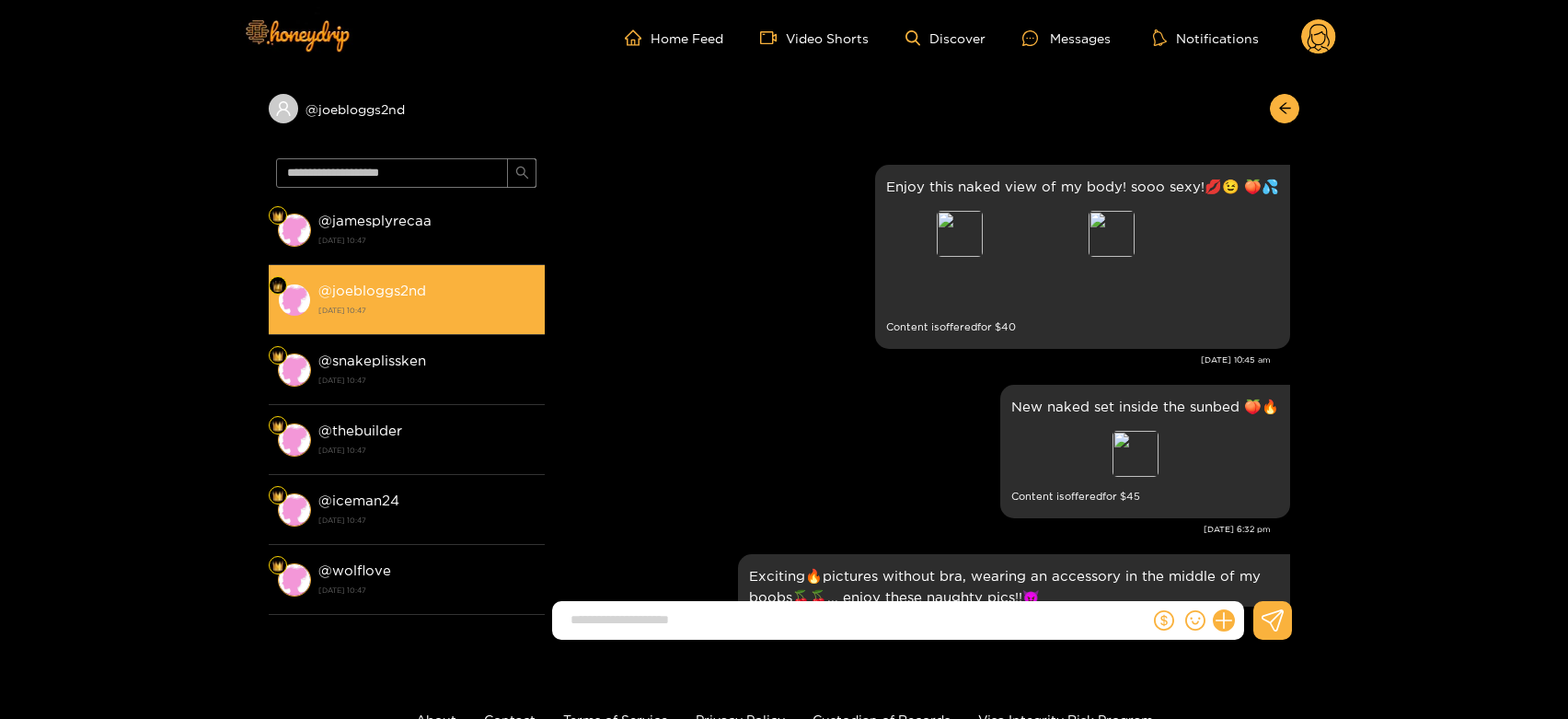
scroll to position [4041, 0]
